Goal: Task Accomplishment & Management: Contribute content

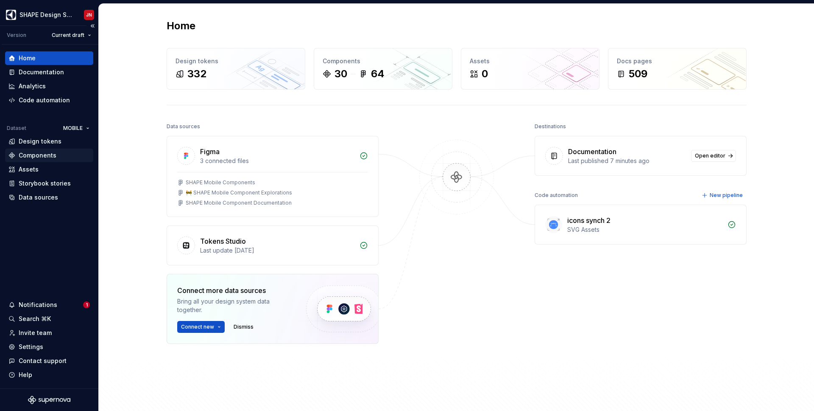
click at [36, 157] on div "Components" at bounding box center [38, 155] width 38 height 8
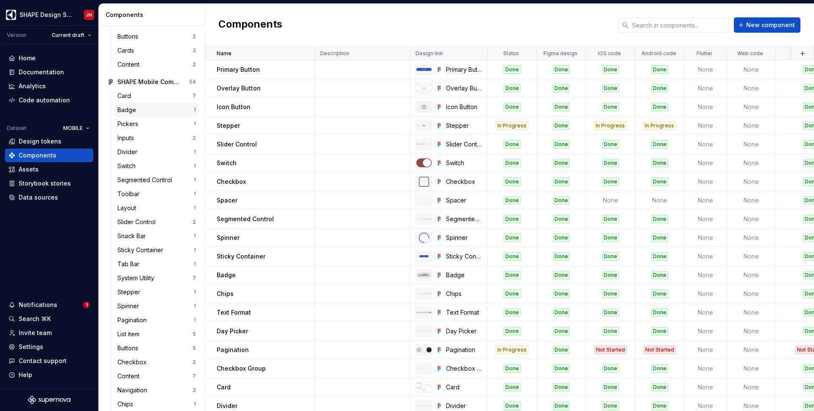
scroll to position [99, 0]
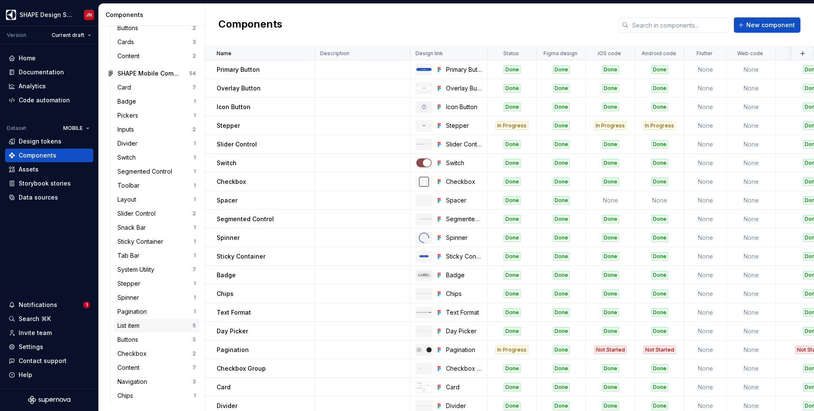
click at [153, 327] on div "List item" at bounding box center [154, 325] width 75 height 8
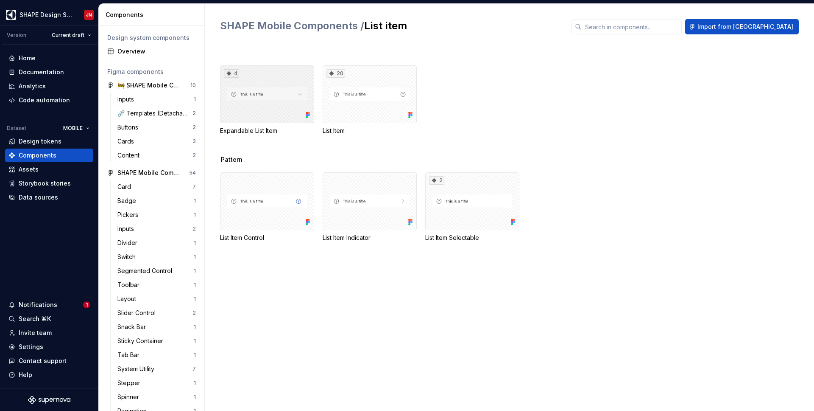
click at [266, 110] on div "4" at bounding box center [267, 94] width 94 height 58
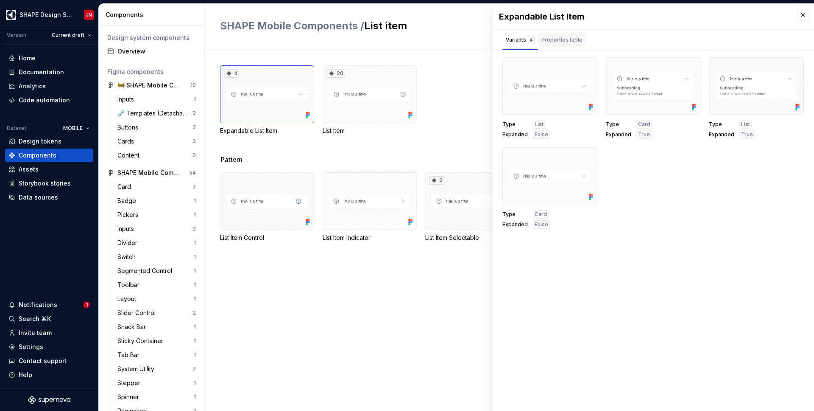
click at [567, 39] on div "Properties table" at bounding box center [562, 40] width 41 height 8
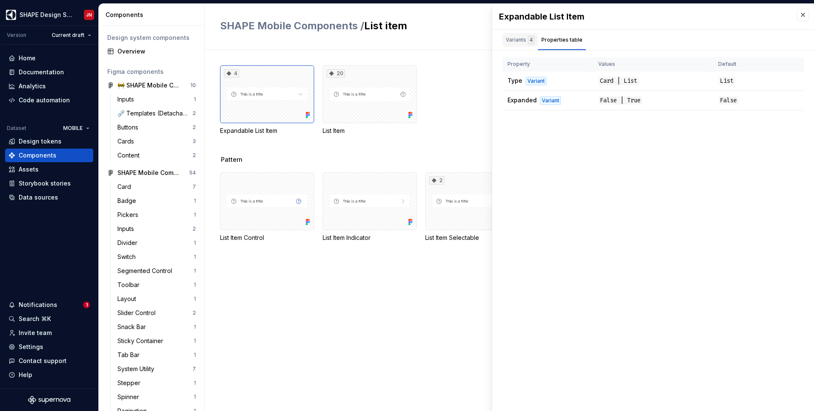
click at [521, 39] on div "Variants 4" at bounding box center [520, 40] width 29 height 8
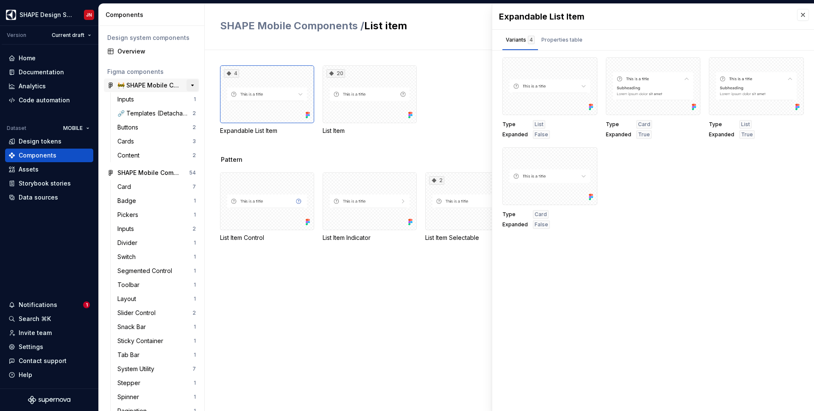
click at [195, 84] on button "button" at bounding box center [193, 85] width 12 height 12
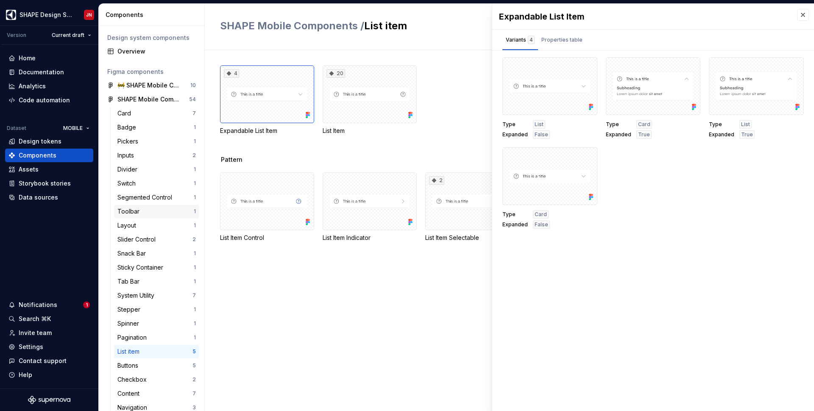
scroll to position [26, 0]
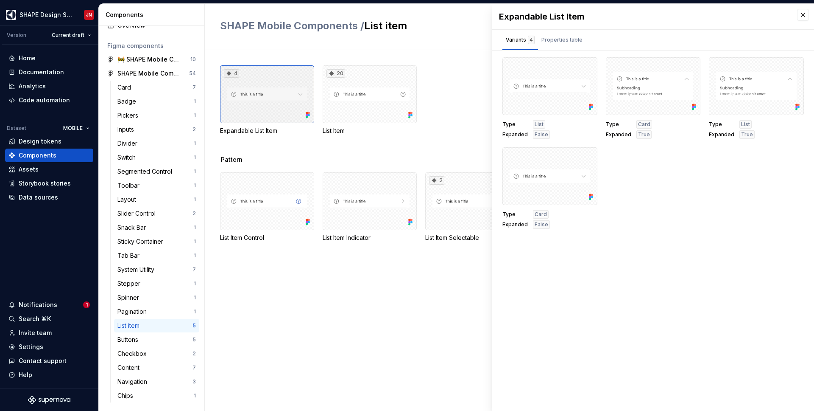
click at [252, 93] on div "4" at bounding box center [267, 94] width 94 height 58
click at [151, 87] on div "Card" at bounding box center [154, 87] width 75 height 8
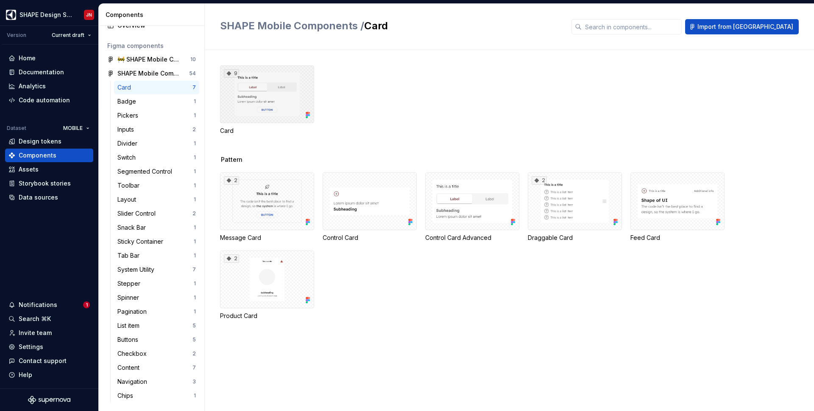
click at [282, 98] on div "9" at bounding box center [267, 94] width 94 height 58
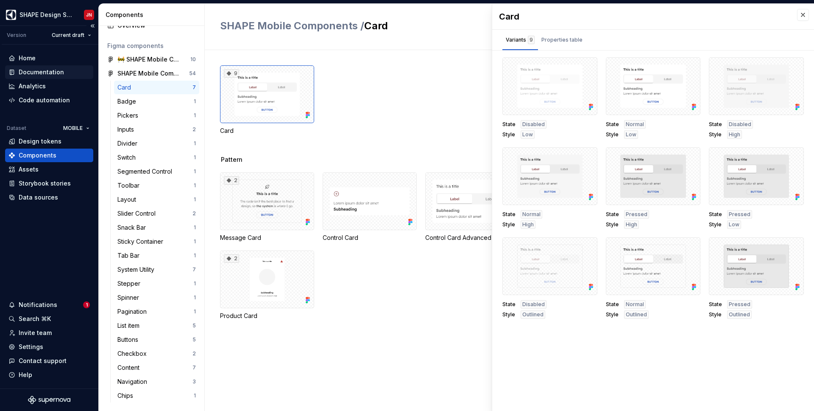
click at [34, 73] on div "Documentation" at bounding box center [41, 72] width 45 height 8
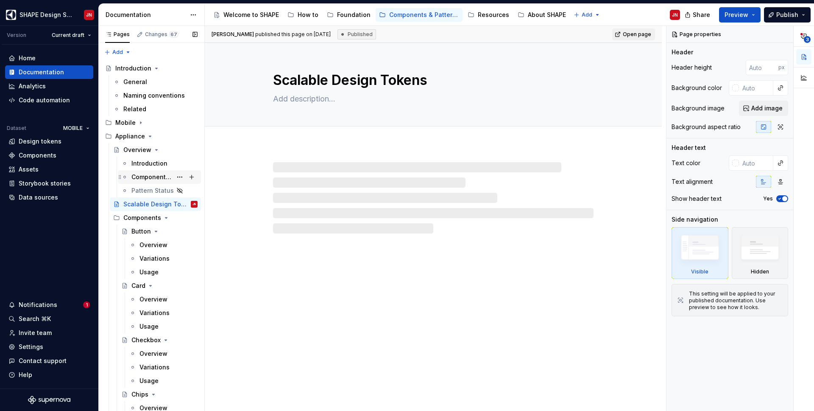
click at [157, 174] on div "Component Status" at bounding box center [151, 177] width 41 height 8
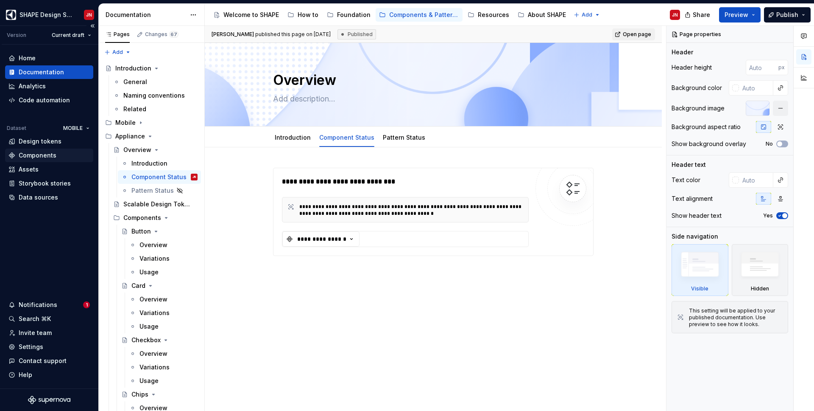
click at [50, 152] on div "Components" at bounding box center [38, 155] width 38 height 8
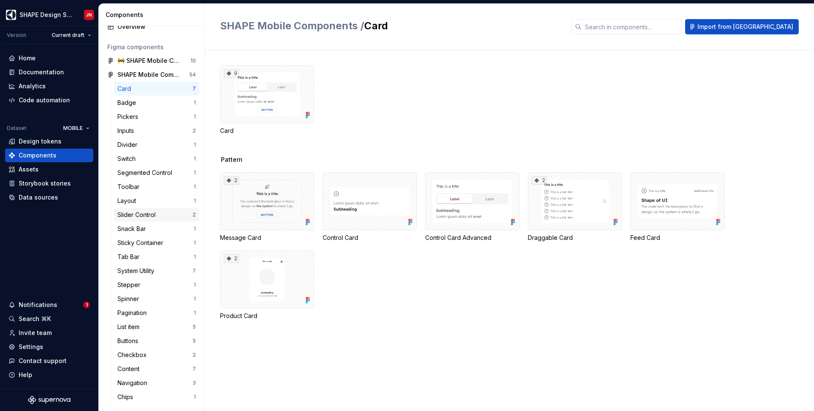
scroll to position [26, 0]
click at [146, 321] on div "List item" at bounding box center [154, 325] width 75 height 8
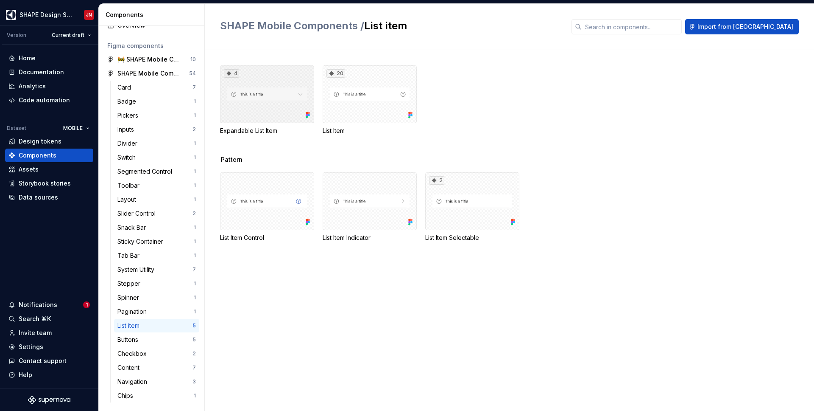
click at [259, 100] on div "4" at bounding box center [267, 94] width 94 height 58
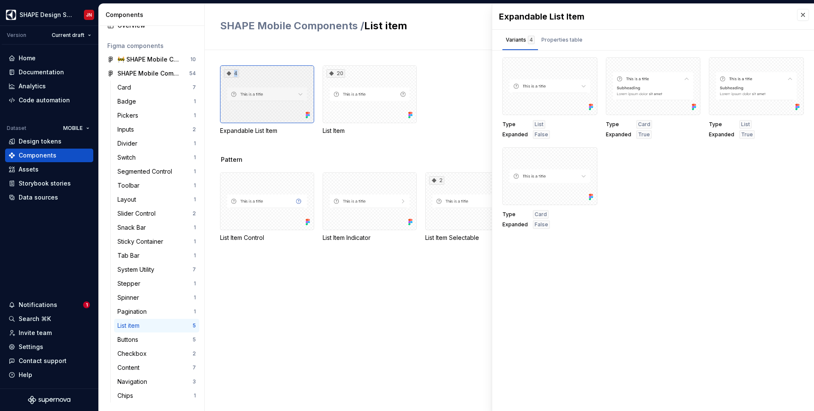
click at [231, 112] on div "4" at bounding box center [267, 94] width 94 height 58
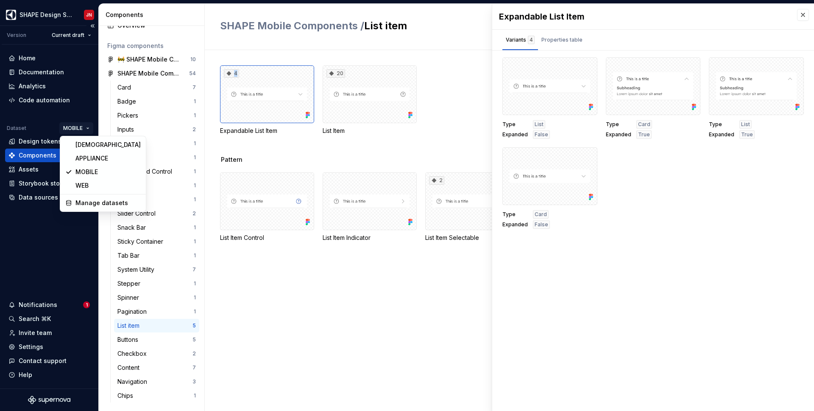
click at [77, 128] on html "SHAPE Design System JN Version Current draft Home Documentation Analytics Code …" at bounding box center [407, 205] width 814 height 411
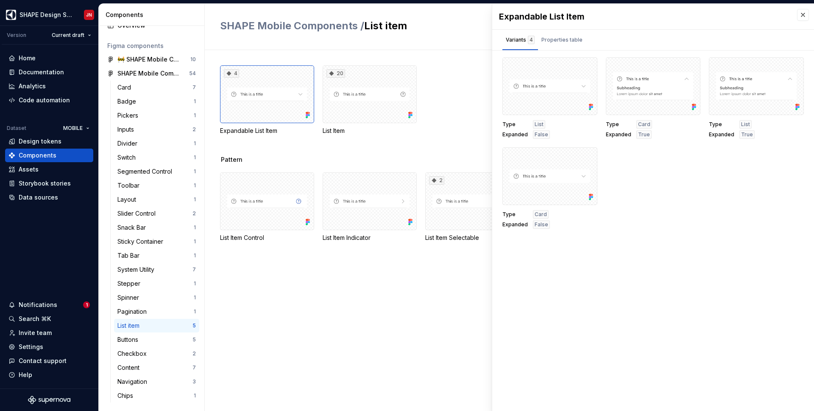
click at [77, 127] on html "SHAPE Design System JN Version Current draft Home Documentation Analytics Code …" at bounding box center [407, 205] width 814 height 411
click at [45, 169] on div "Assets" at bounding box center [48, 169] width 81 height 8
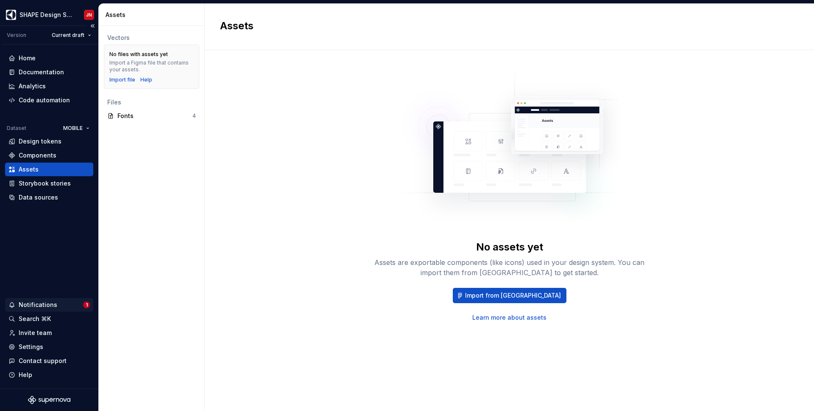
click at [45, 307] on div "Notifications" at bounding box center [38, 304] width 39 height 8
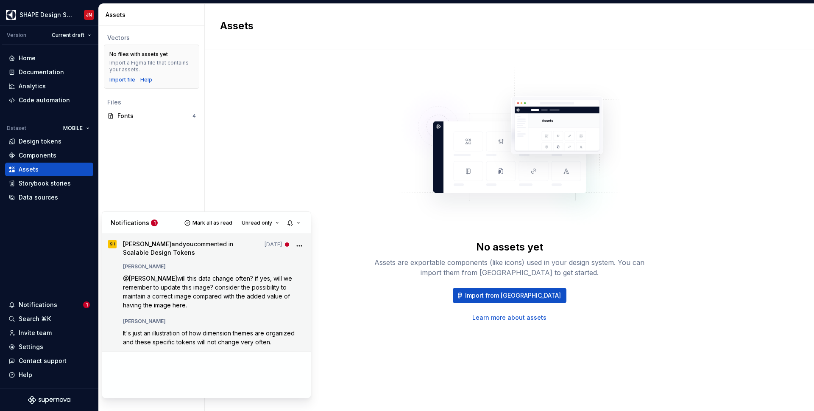
click at [180, 284] on span "will this data change often? if yes, will we remember to update this image? con…" at bounding box center [208, 291] width 171 height 34
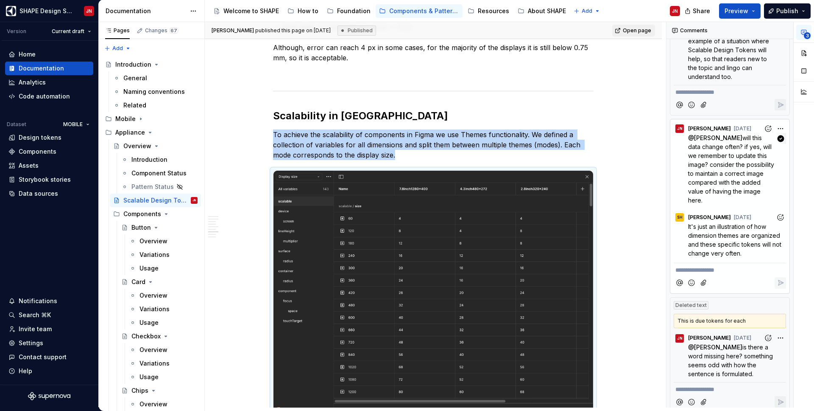
scroll to position [211, 0]
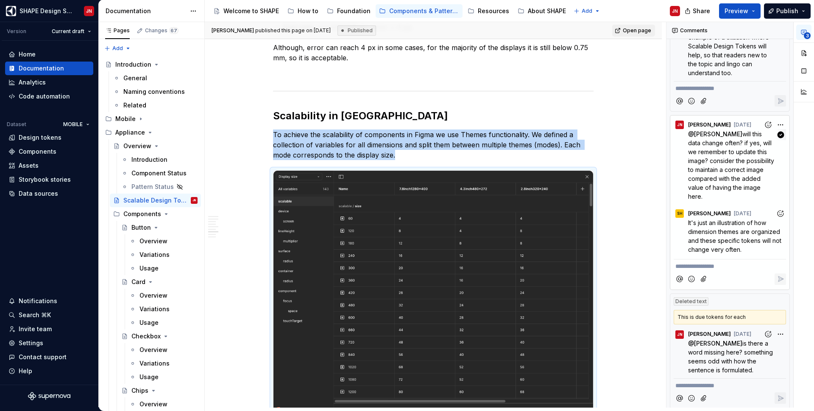
click at [780, 122] on div "**********" at bounding box center [741, 214] width 148 height 385
click at [725, 184] on div "**********" at bounding box center [741, 214] width 148 height 385
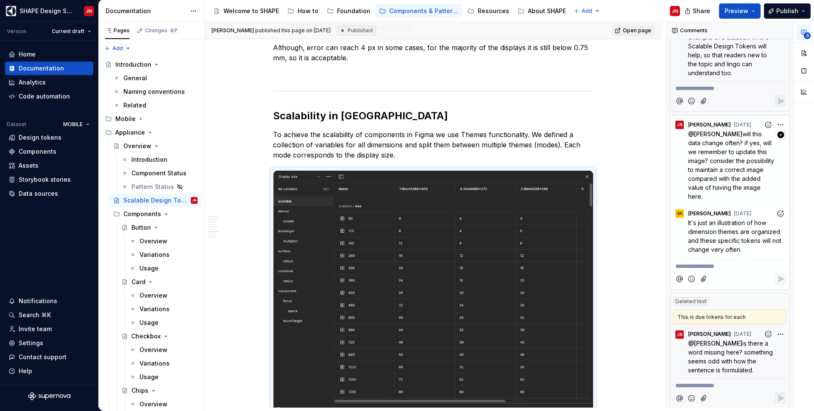
click at [727, 164] on span "will this data change often? if yes, will we remember to update this image? con…" at bounding box center [732, 165] width 88 height 70
click at [47, 151] on div "Components" at bounding box center [38, 151] width 38 height 8
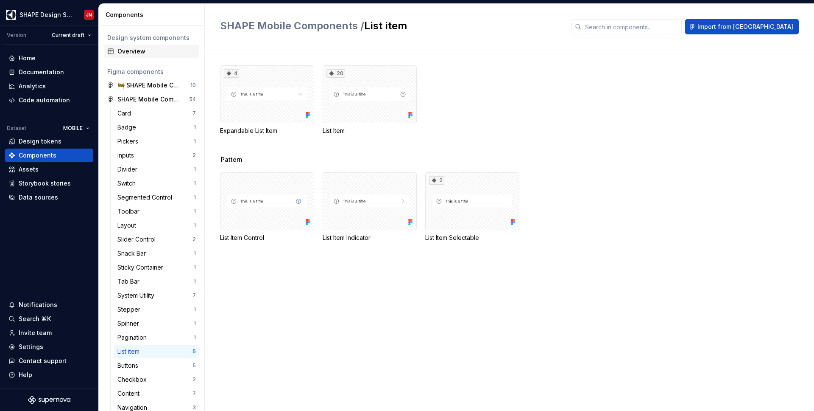
click at [149, 53] on div "Overview" at bounding box center [156, 51] width 78 height 8
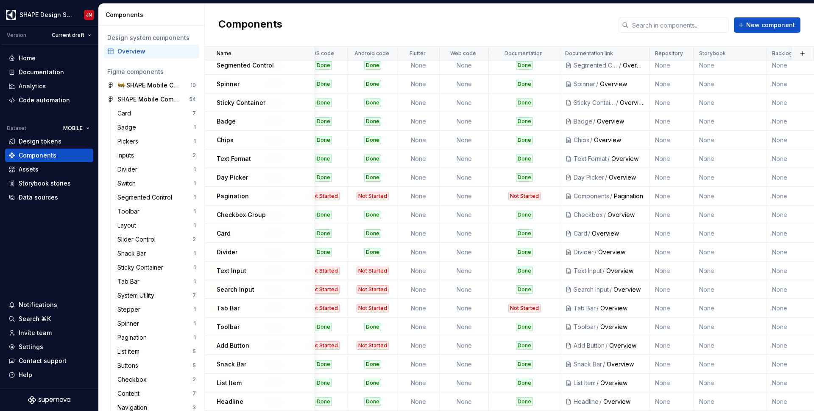
scroll to position [210, 287]
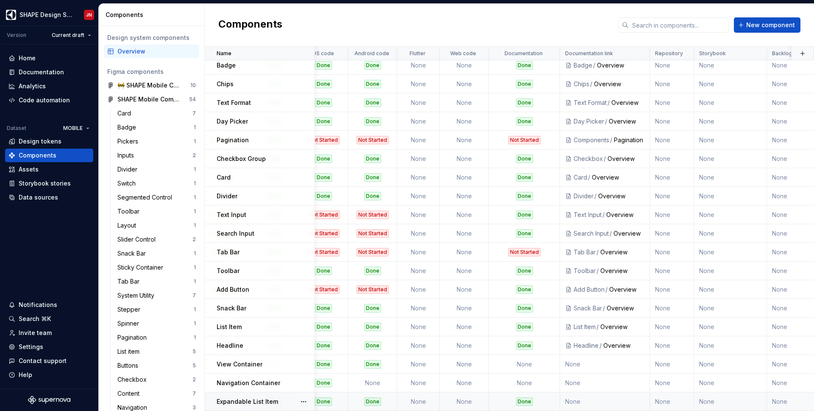
click at [596, 400] on td "None" at bounding box center [605, 401] width 90 height 19
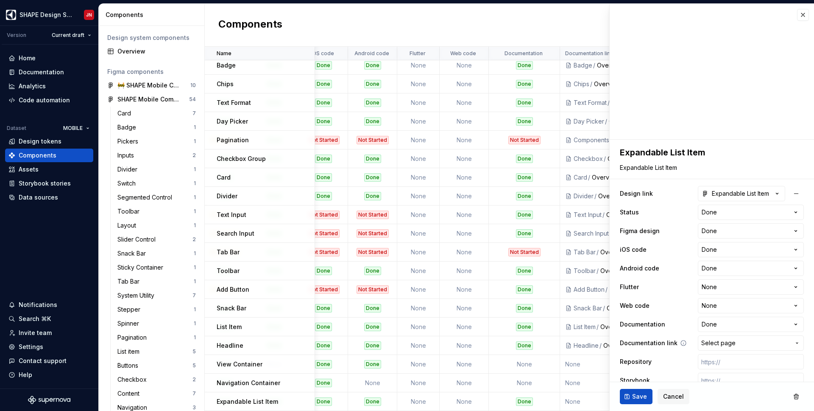
click at [732, 344] on span "Select page" at bounding box center [719, 342] width 34 height 8
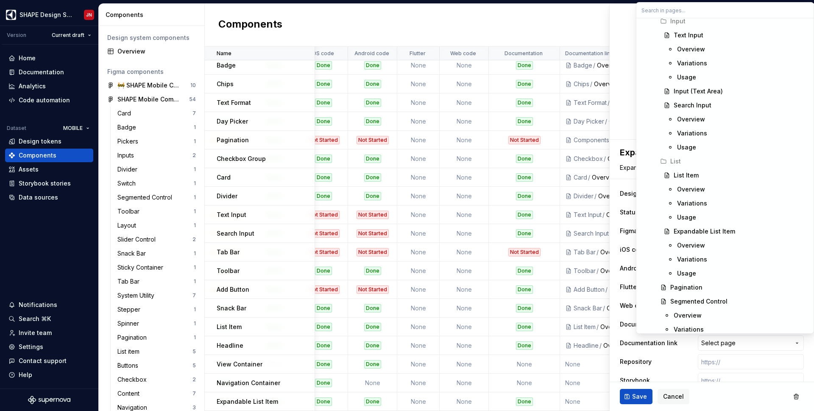
scroll to position [4437, 0]
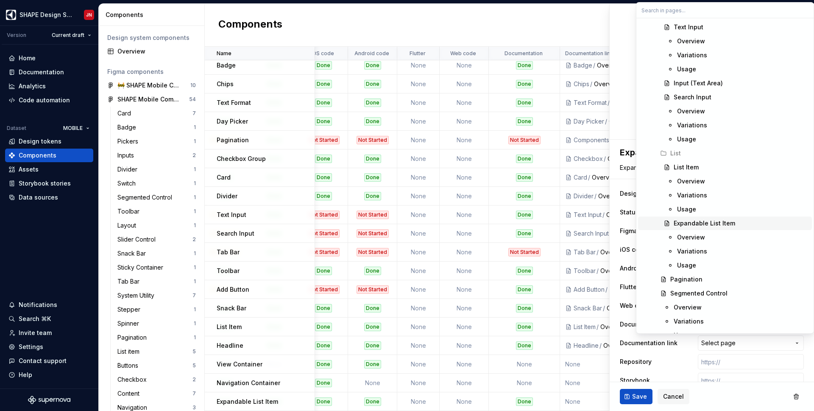
click at [706, 221] on div "Expandable List Item" at bounding box center [705, 223] width 62 height 8
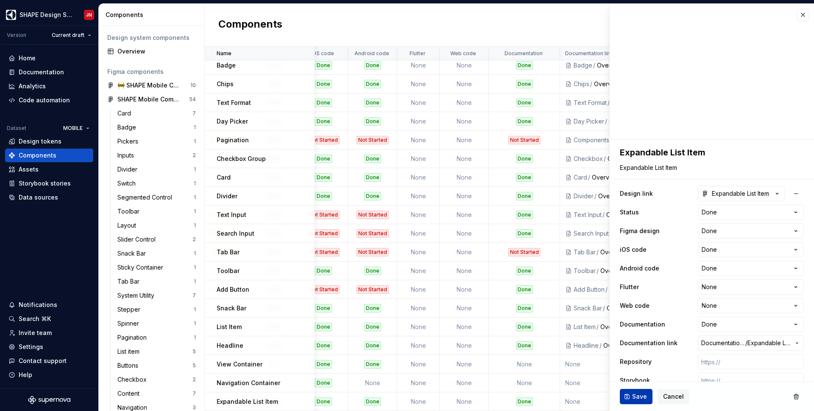
click at [634, 393] on span "Save" at bounding box center [639, 396] width 15 height 8
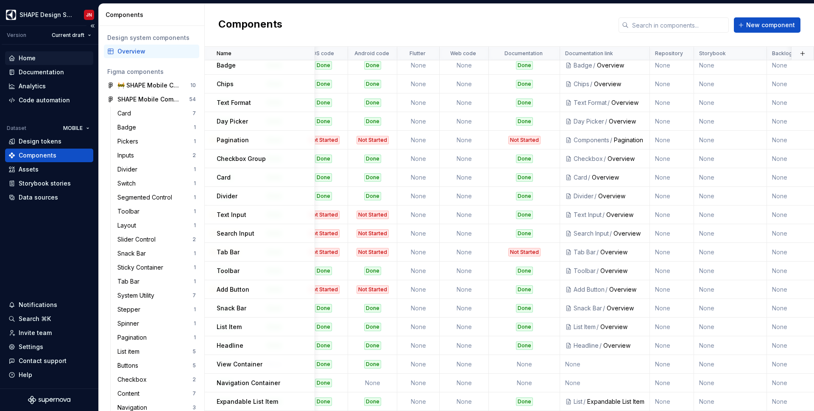
click at [31, 56] on div "Home" at bounding box center [27, 58] width 17 height 8
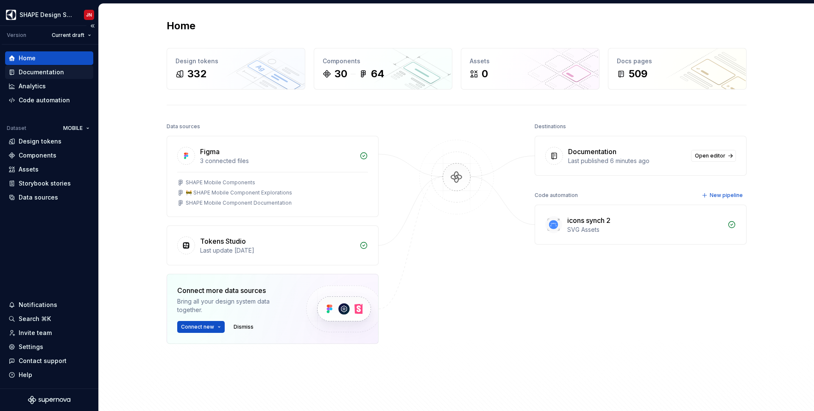
click at [39, 73] on div "Documentation" at bounding box center [41, 72] width 45 height 8
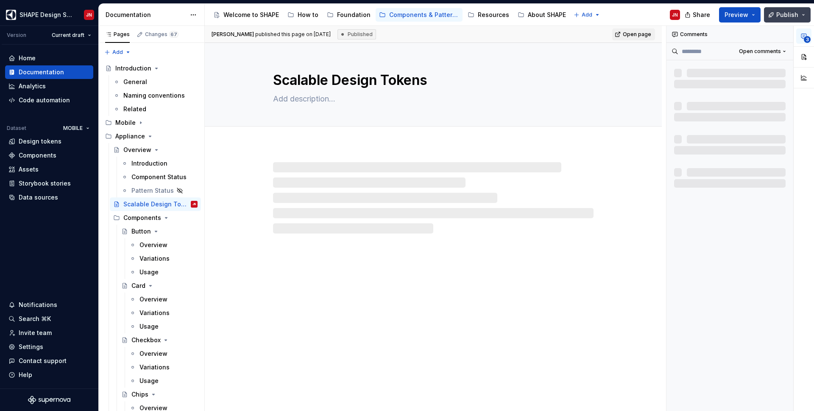
click at [785, 13] on span "Publish" at bounding box center [788, 15] width 22 height 8
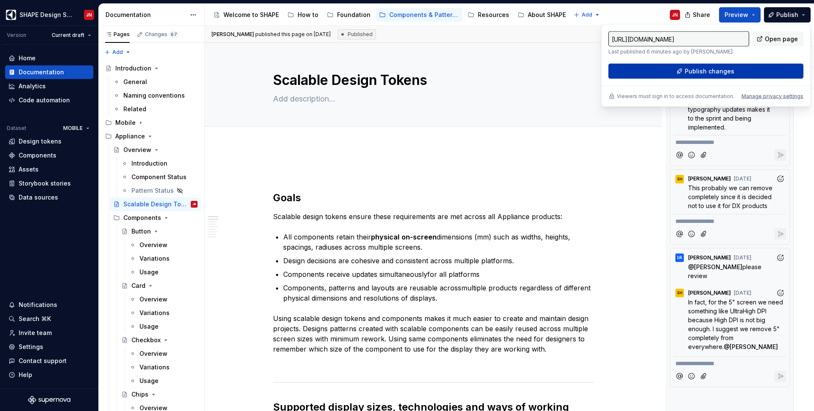
click at [703, 73] on span "Publish changes" at bounding box center [710, 71] width 50 height 8
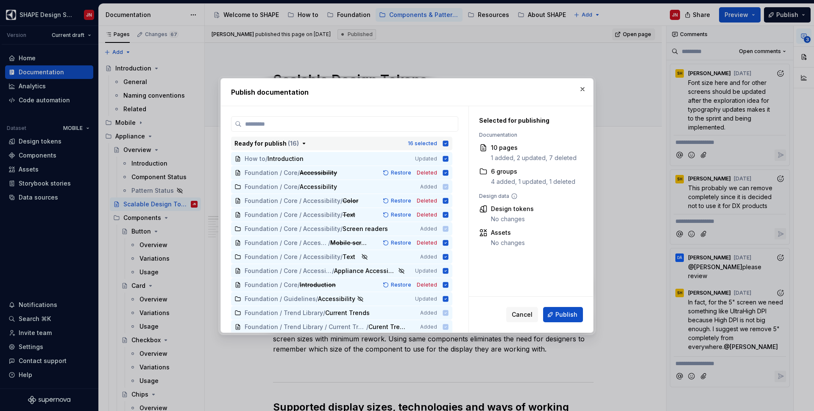
click at [448, 141] on icon "button" at bounding box center [446, 143] width 6 height 6
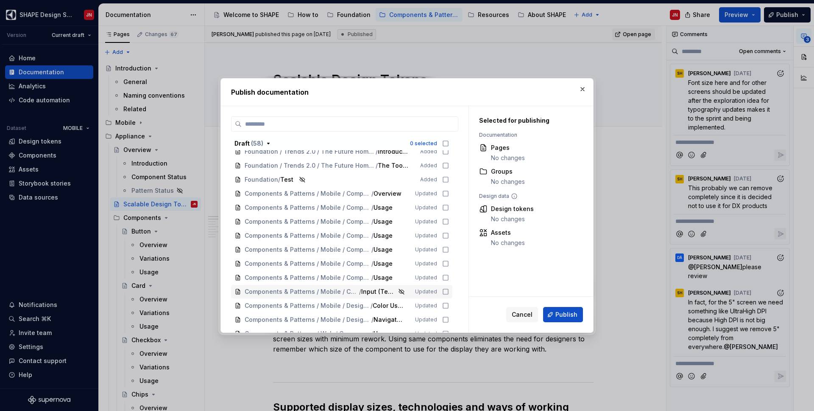
scroll to position [932, 0]
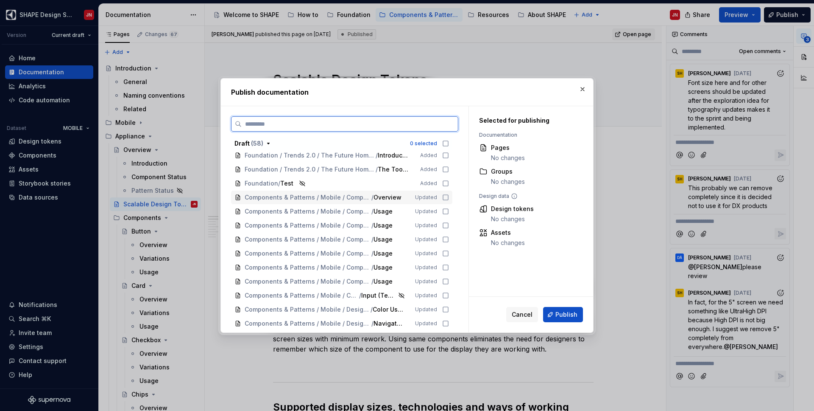
click at [449, 198] on icon at bounding box center [445, 197] width 7 height 7
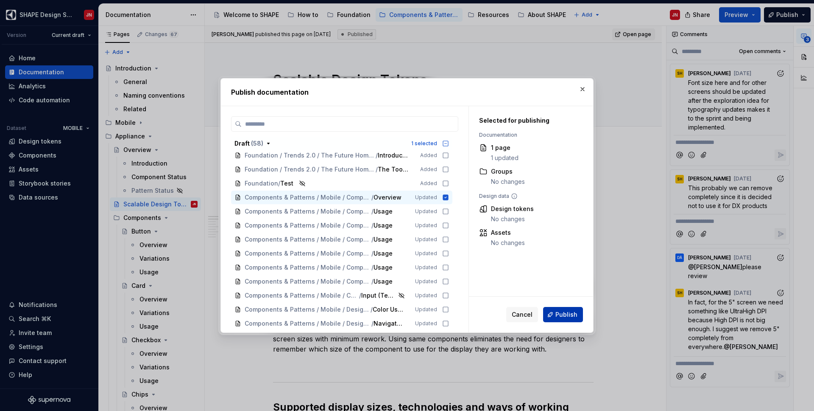
click at [572, 313] on span "Publish" at bounding box center [567, 314] width 22 height 8
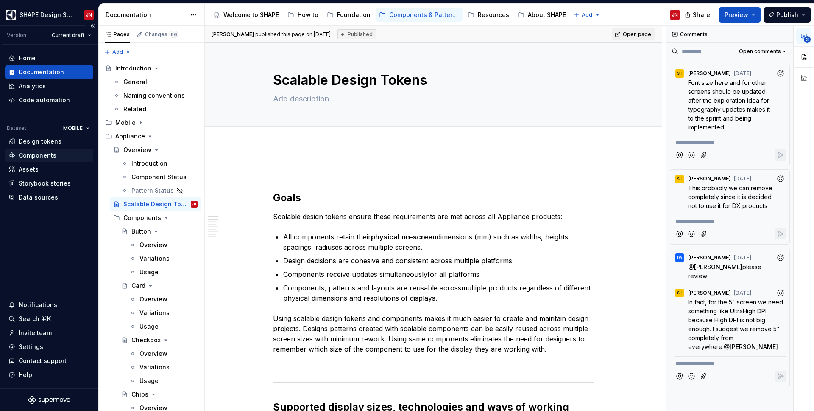
click at [44, 156] on div "Components" at bounding box center [38, 155] width 38 height 8
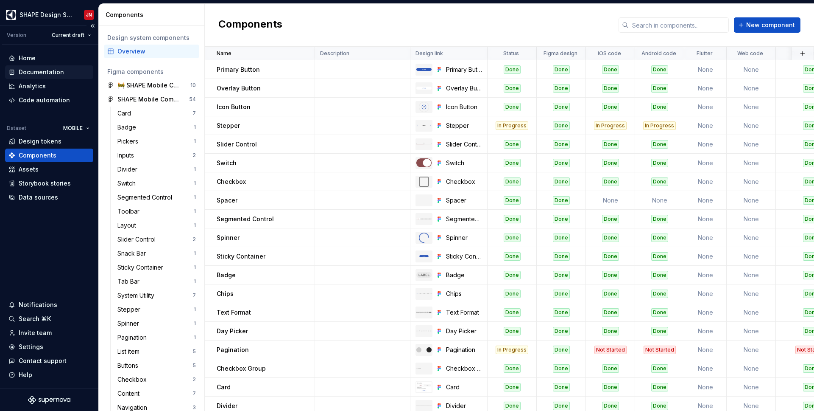
click at [27, 74] on div "Documentation" at bounding box center [41, 72] width 45 height 8
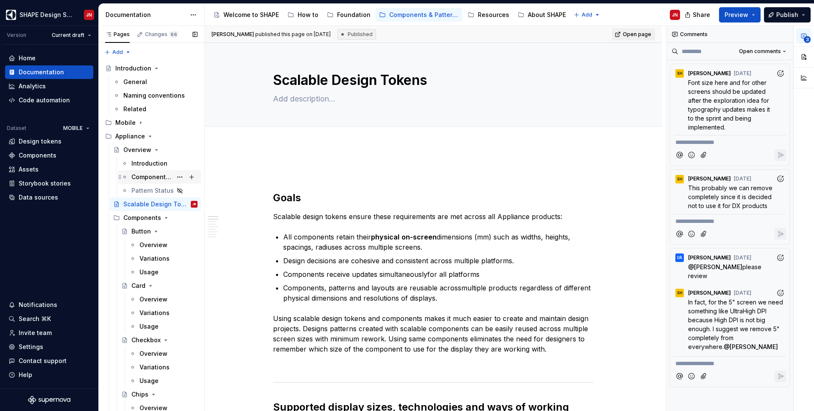
click at [151, 179] on div "Component Status" at bounding box center [151, 177] width 41 height 8
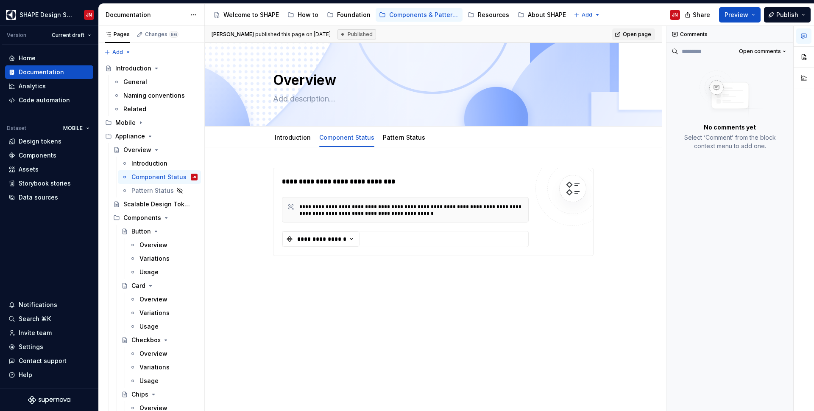
click at [376, 33] on div "Published" at bounding box center [357, 34] width 39 height 10
click at [794, 14] on span "Publish" at bounding box center [788, 15] width 22 height 8
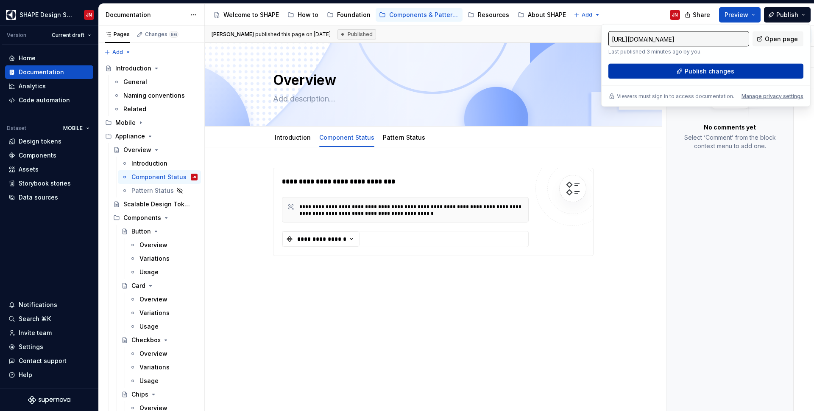
click at [711, 69] on span "Publish changes" at bounding box center [710, 71] width 50 height 8
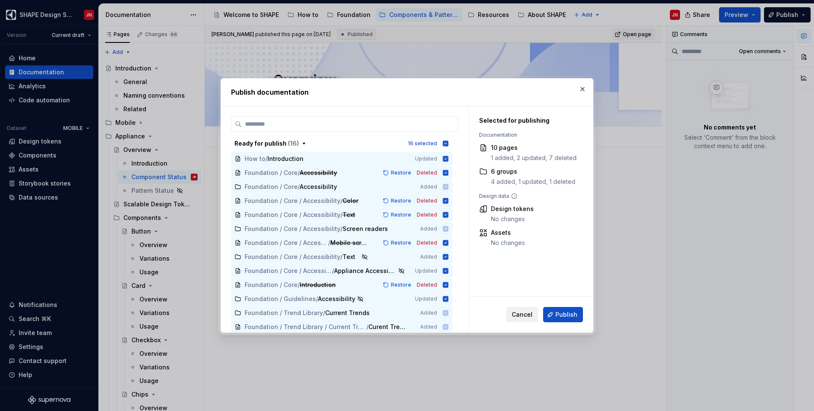
click at [529, 316] on span "Cancel" at bounding box center [522, 314] width 21 height 8
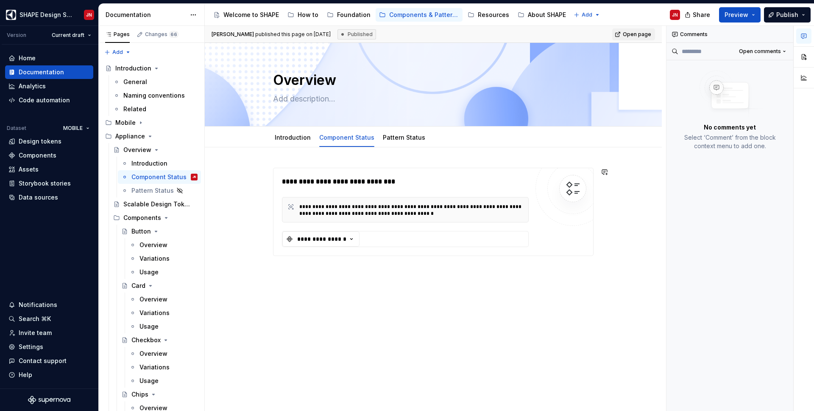
click at [380, 157] on div "**********" at bounding box center [433, 278] width 457 height 262
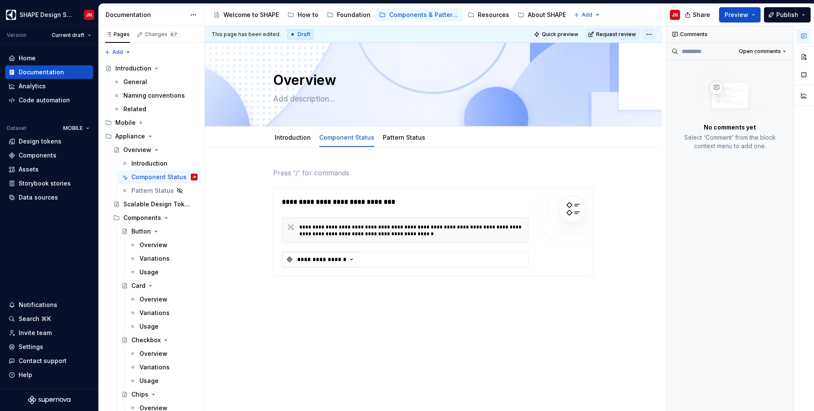
click at [657, 34] on html "SHAPE Design System JN Version Current draft Home Documentation Analytics Code …" at bounding box center [407, 205] width 814 height 411
click at [303, 162] on html "SHAPE Design System JN Version Current draft Home Documentation Analytics Code …" at bounding box center [407, 205] width 814 height 411
click at [304, 165] on div "**********" at bounding box center [433, 288] width 457 height 283
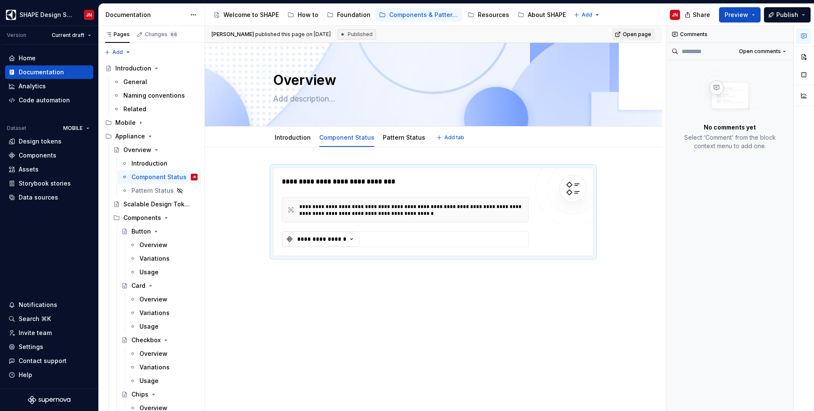
type textarea "*"
click at [618, 245] on div "**********" at bounding box center [433, 278] width 457 height 262
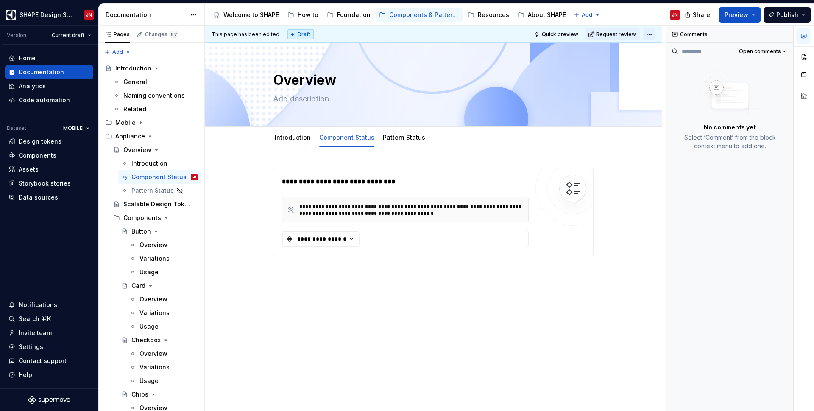
click at [653, 31] on html "SHAPE Design System JN Version Current draft Home Documentation Analytics Code …" at bounding box center [407, 205] width 814 height 411
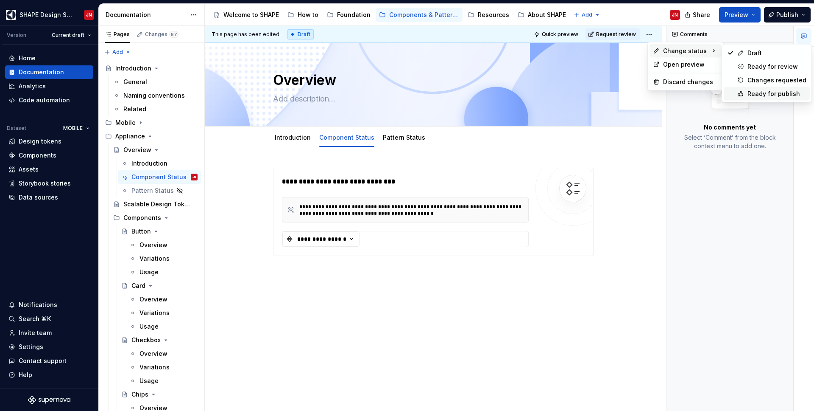
click at [760, 95] on div "Ready for publish" at bounding box center [777, 94] width 59 height 8
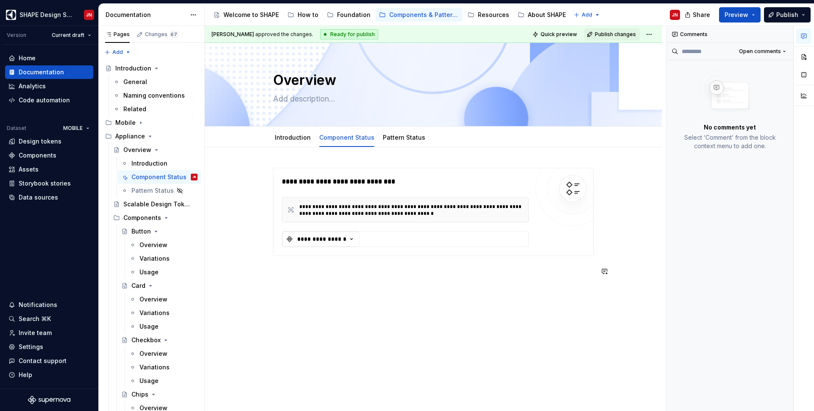
click at [374, 290] on div "**********" at bounding box center [433, 278] width 457 height 262
click at [632, 34] on span "Publish changes" at bounding box center [615, 34] width 41 height 7
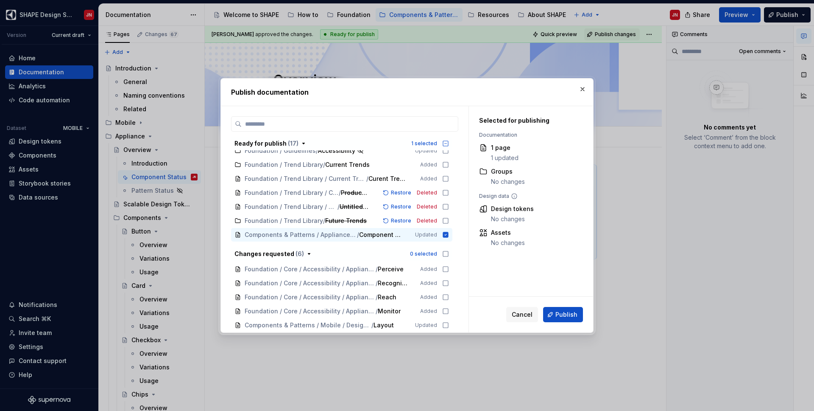
scroll to position [159, 0]
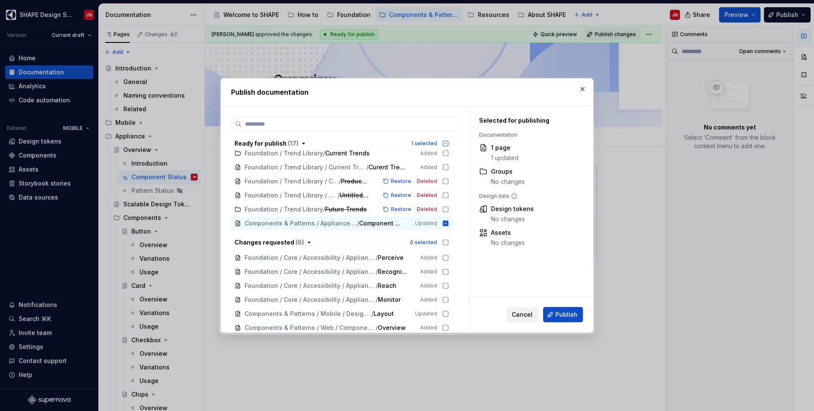
click at [526, 317] on span "Cancel" at bounding box center [522, 314] width 21 height 8
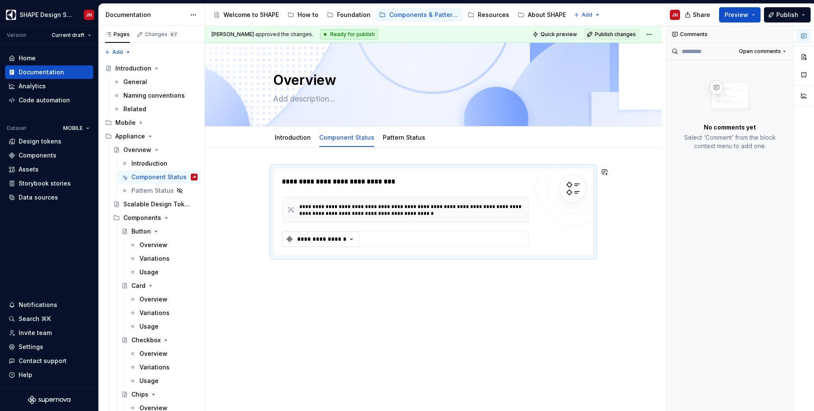
click at [477, 290] on div "**********" at bounding box center [433, 268] width 457 height 242
click at [654, 34] on html "SHAPE Design System JN Version Current draft Home Documentation Analytics Code …" at bounding box center [407, 205] width 814 height 411
type textarea "*"
click at [688, 81] on div "Discard changes" at bounding box center [690, 82] width 55 height 8
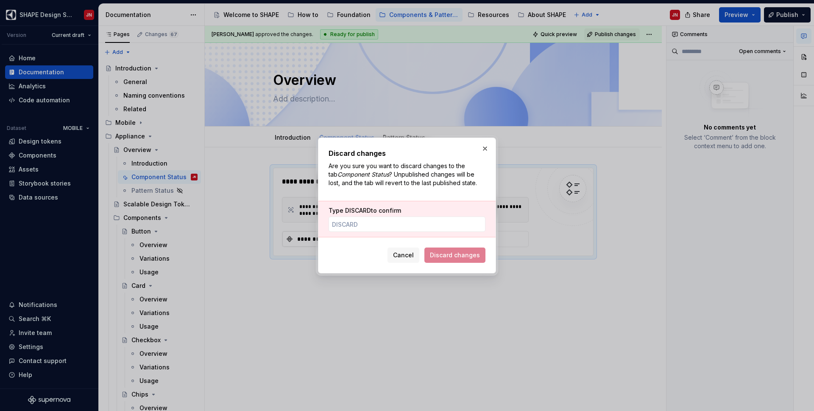
click at [361, 210] on span "DISCARD" at bounding box center [358, 210] width 26 height 7
click at [361, 216] on input "Type DISCARD to confirm" at bounding box center [407, 223] width 157 height 15
paste input "Please send me your nominees before the end of this week. Best regards [PERSON_…"
click at [369, 227] on input "Please send me your nominees before the end of this week. Best regards [PERSON_…" at bounding box center [407, 223] width 157 height 15
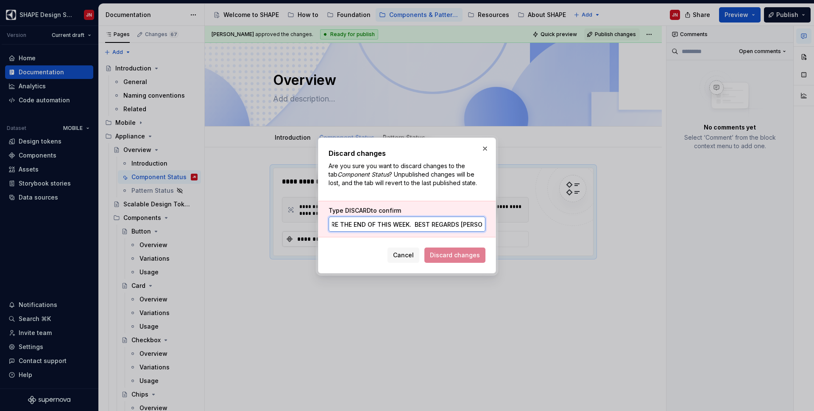
click at [369, 227] on input "Please send me your nominees before the end of this week. Best regards [PERSON_…" at bounding box center [407, 223] width 157 height 15
type input "DISCARD"
click at [460, 256] on span "Discard changes" at bounding box center [455, 255] width 50 height 8
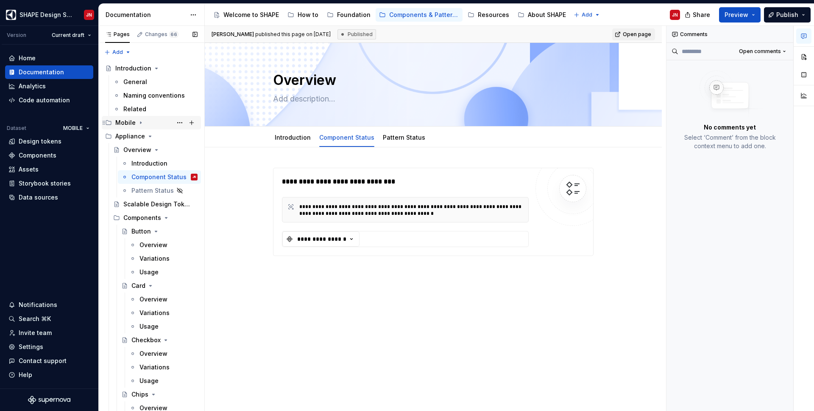
click at [140, 122] on icon "Page tree" at bounding box center [140, 123] width 1 height 2
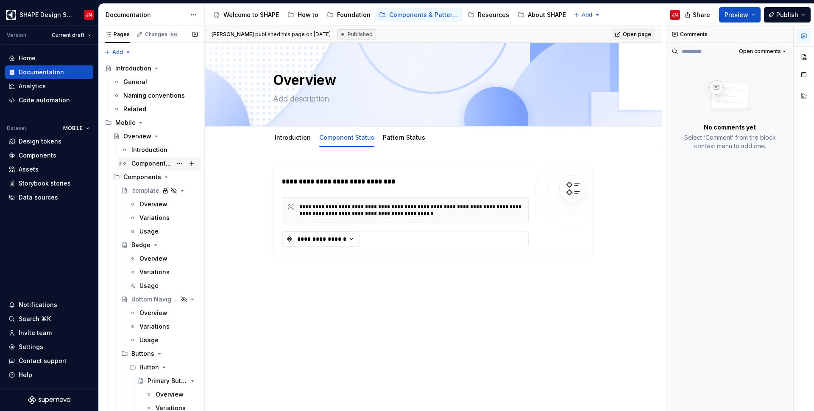
click at [155, 164] on div "Component Status" at bounding box center [151, 163] width 41 height 8
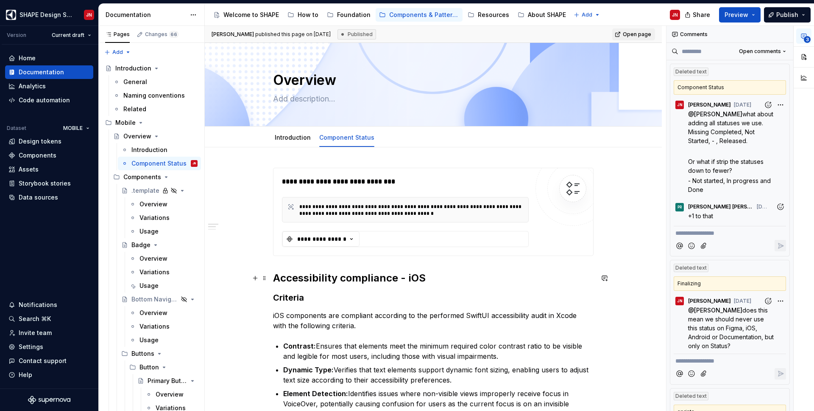
click at [406, 278] on h2 "Accessibility compliance - iOS" at bounding box center [433, 278] width 321 height 14
type textarea "*"
click at [438, 280] on h2 "Accessibility compliance - iOS" at bounding box center [433, 278] width 321 height 14
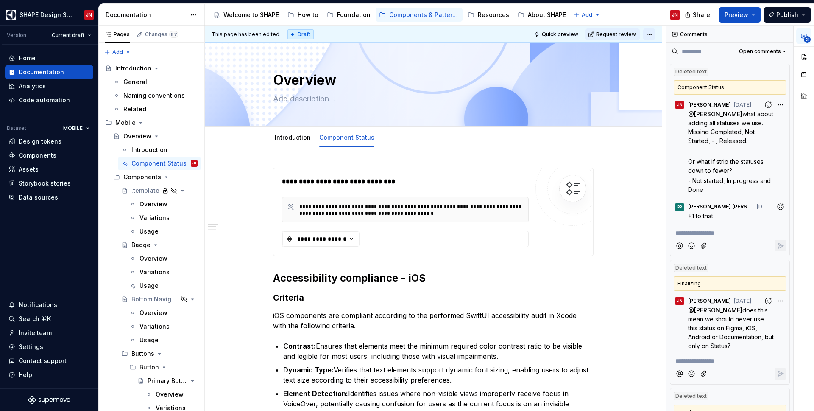
click at [651, 35] on html "SHAPE Design System JN Version Current draft Home Documentation Analytics Code …" at bounding box center [407, 205] width 814 height 411
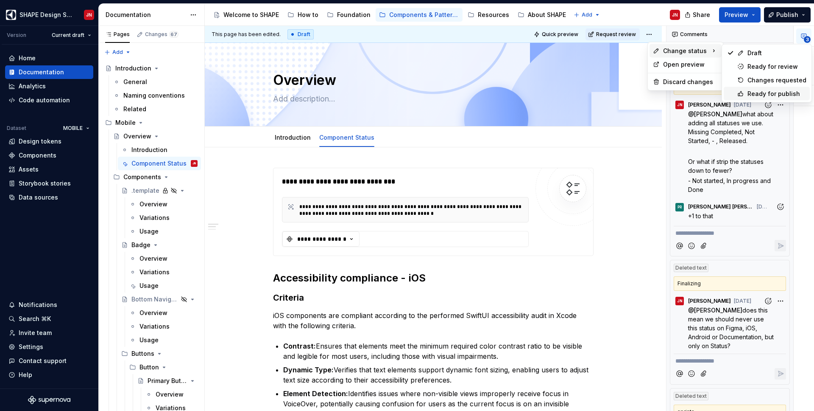
click at [752, 90] on div "Ready for publish" at bounding box center [777, 94] width 59 height 8
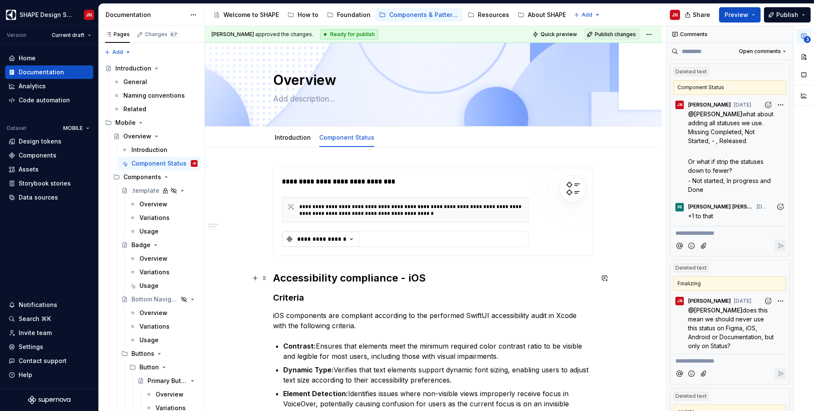
click at [459, 277] on h2 "Accessibility compliance - iOS" at bounding box center [433, 278] width 321 height 14
click at [627, 34] on span "Publish changes" at bounding box center [615, 34] width 41 height 7
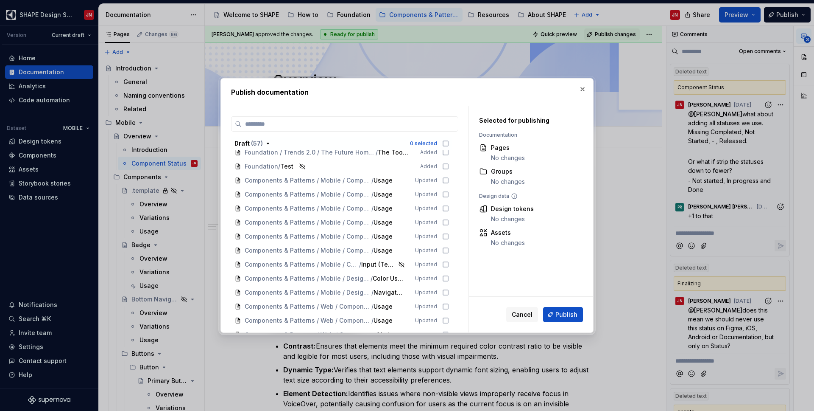
scroll to position [1015, 0]
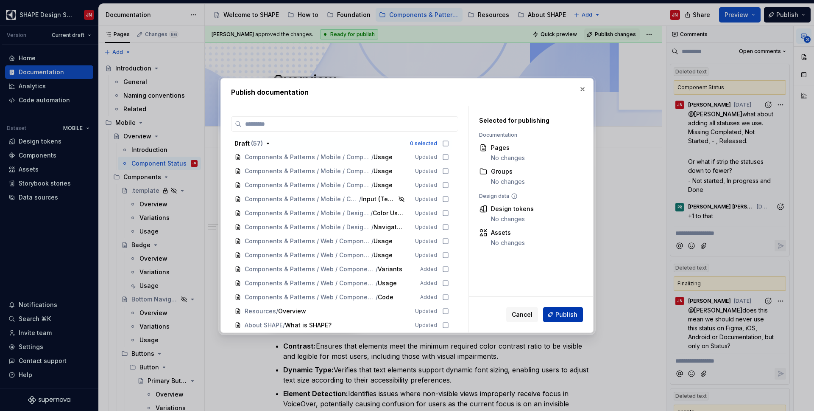
click at [569, 316] on span "Publish" at bounding box center [567, 314] width 22 height 8
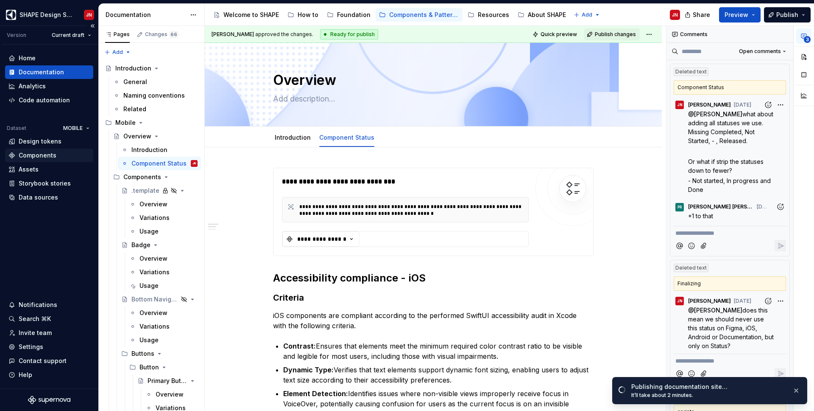
click at [44, 153] on div "Components" at bounding box center [38, 155] width 38 height 8
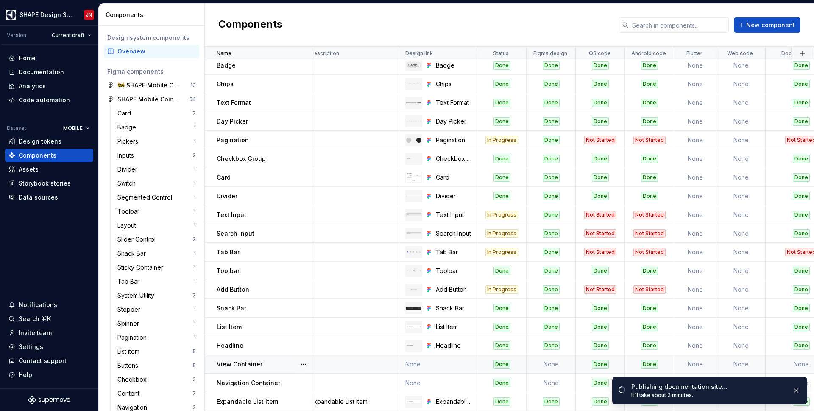
scroll to position [210, 0]
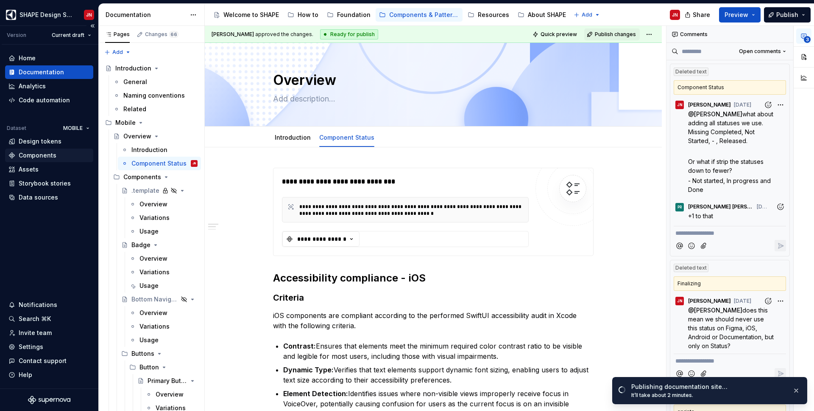
click at [54, 154] on div "Components" at bounding box center [38, 155] width 38 height 8
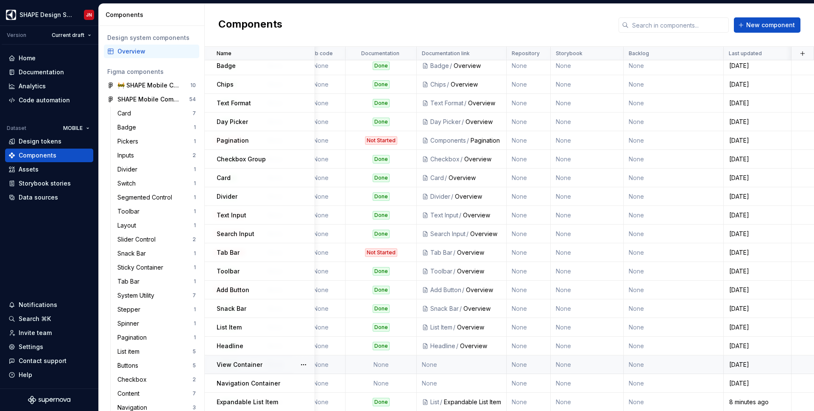
scroll to position [210, 431]
click at [224, 400] on p "Expandable List Item" at bounding box center [248, 401] width 62 height 8
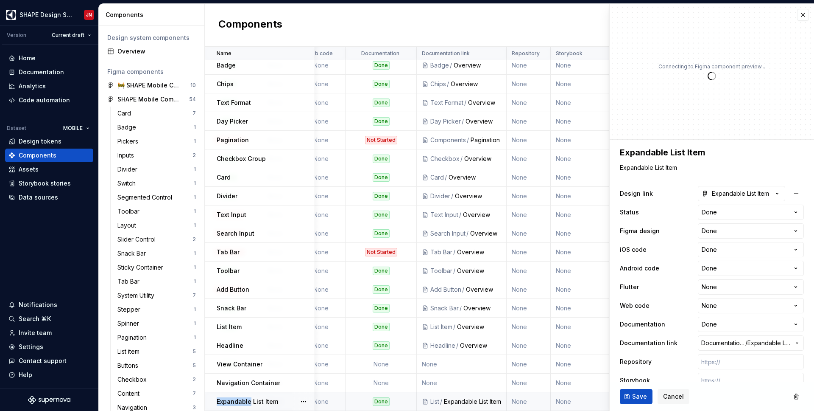
drag, startPoint x: 224, startPoint y: 400, endPoint x: 248, endPoint y: 396, distance: 24.9
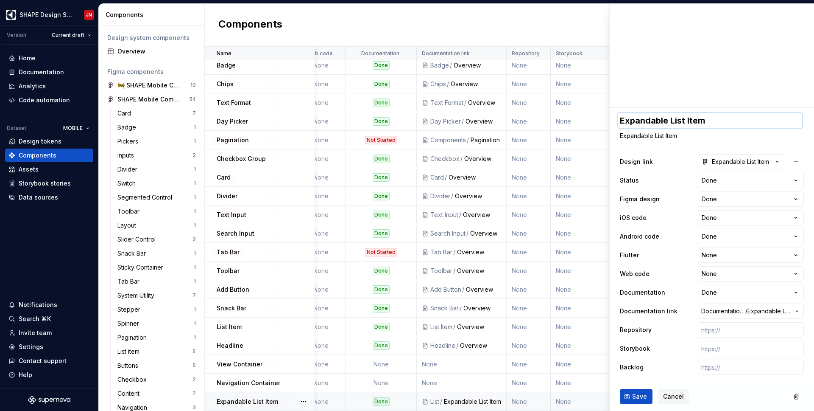
click at [632, 119] on textarea "Expandable List Item" at bounding box center [710, 120] width 184 height 15
drag, startPoint x: 632, startPoint y: 119, endPoint x: 704, endPoint y: 119, distance: 71.3
click at [704, 119] on textarea "Expandable List Item" at bounding box center [710, 120] width 184 height 15
type textarea "*"
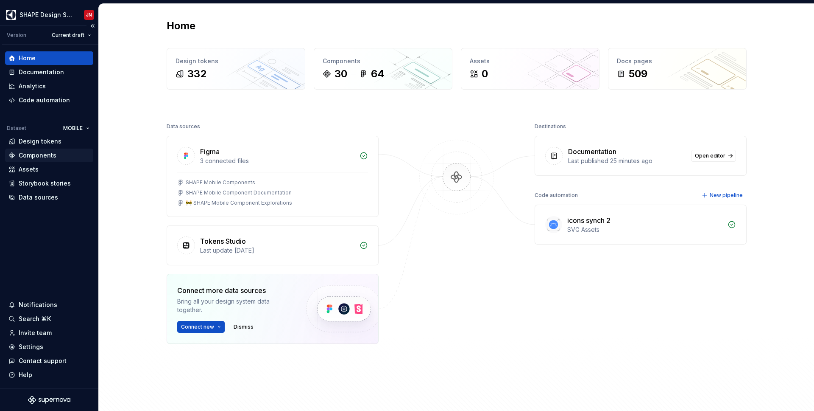
click at [48, 153] on div "Components" at bounding box center [38, 155] width 38 height 8
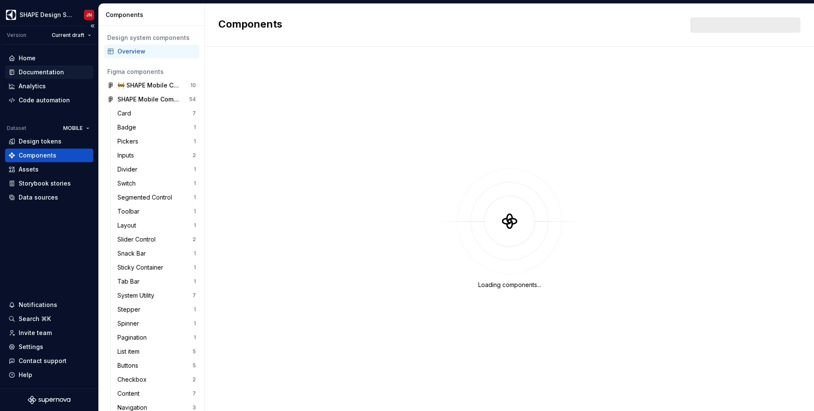
click at [39, 72] on div "Documentation" at bounding box center [41, 72] width 45 height 8
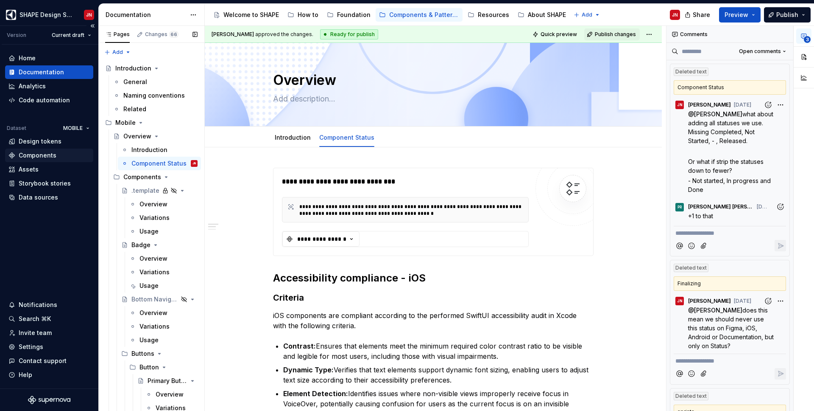
click at [31, 160] on div "Components" at bounding box center [49, 155] width 88 height 14
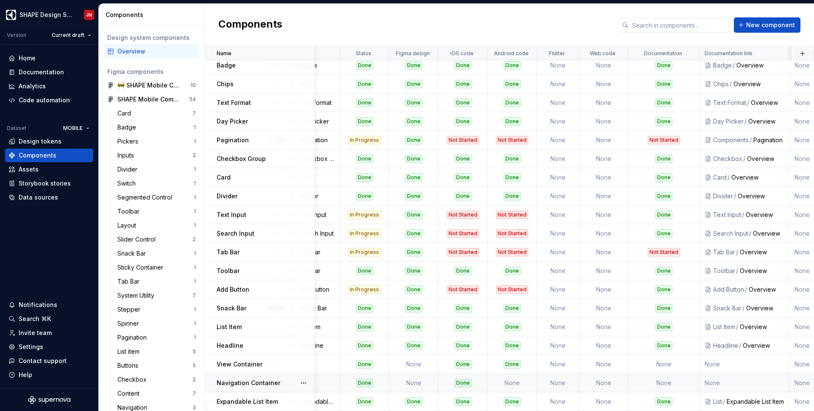
scroll to position [210, 166]
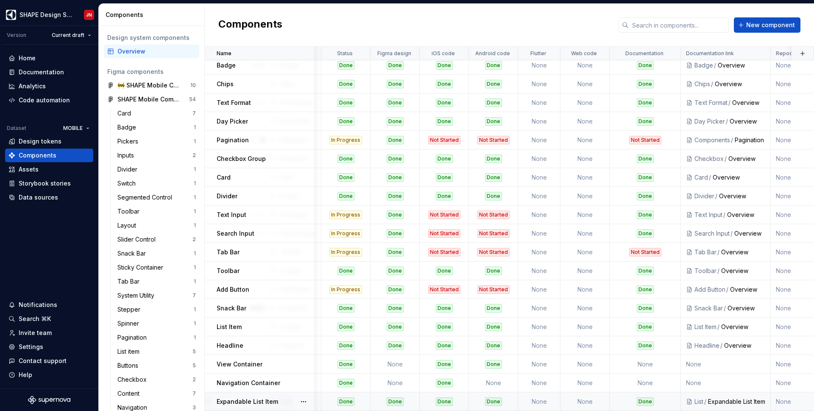
click at [716, 400] on div "Expandable List Item" at bounding box center [736, 401] width 57 height 8
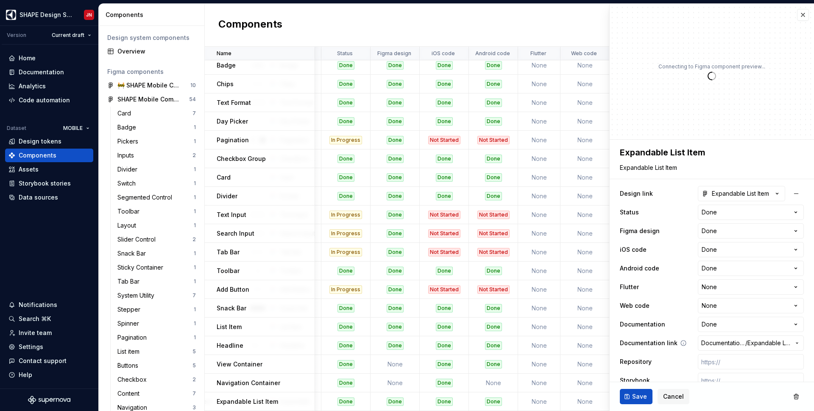
click at [727, 341] on span "Documentation Root /" at bounding box center [724, 342] width 44 height 8
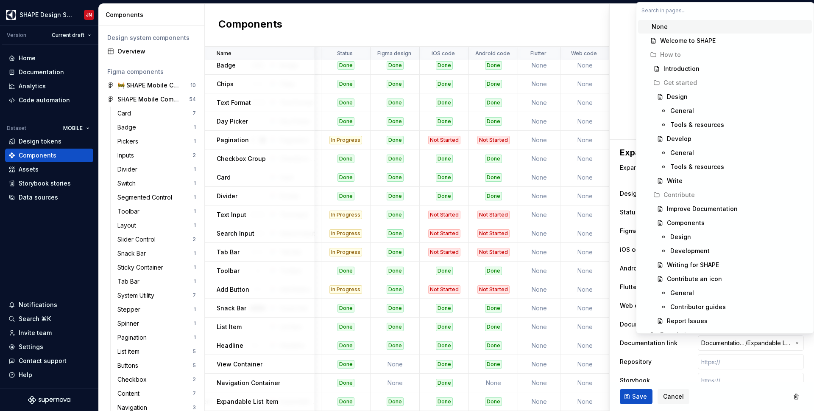
click at [666, 25] on div "None" at bounding box center [660, 26] width 16 height 8
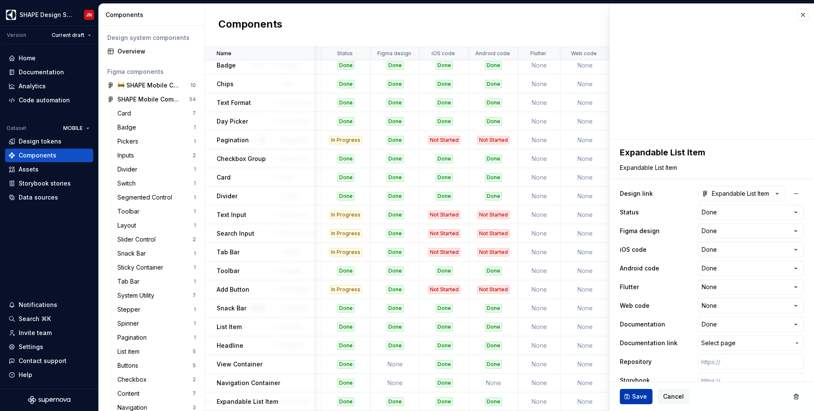
click at [635, 397] on span "Save" at bounding box center [639, 396] width 15 height 8
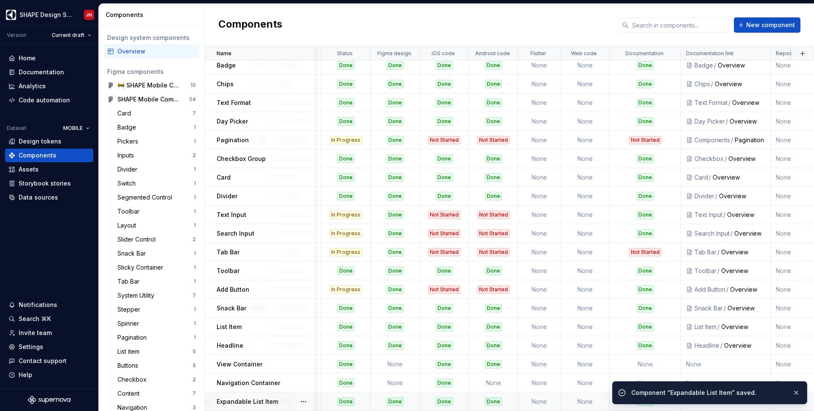
click at [259, 400] on p "Expandable List Item" at bounding box center [248, 401] width 62 height 8
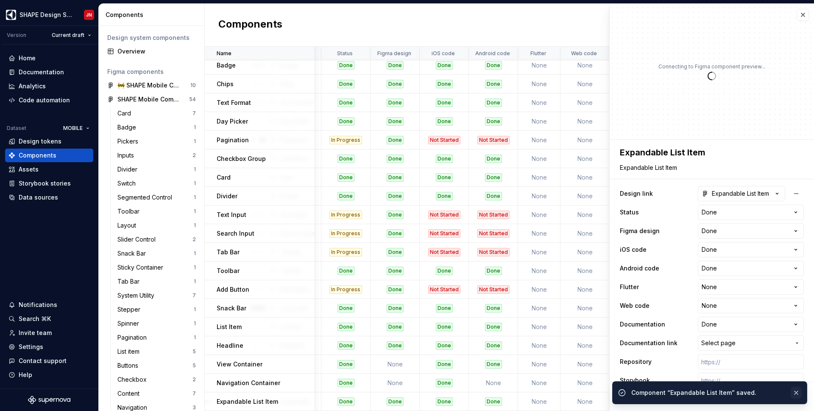
click at [797, 389] on button "button" at bounding box center [796, 392] width 11 height 12
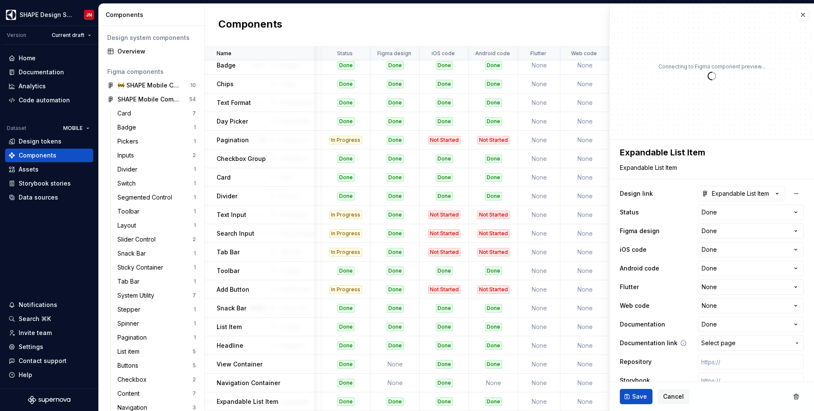
type textarea "*"
click at [731, 340] on span "Select page" at bounding box center [719, 342] width 34 height 8
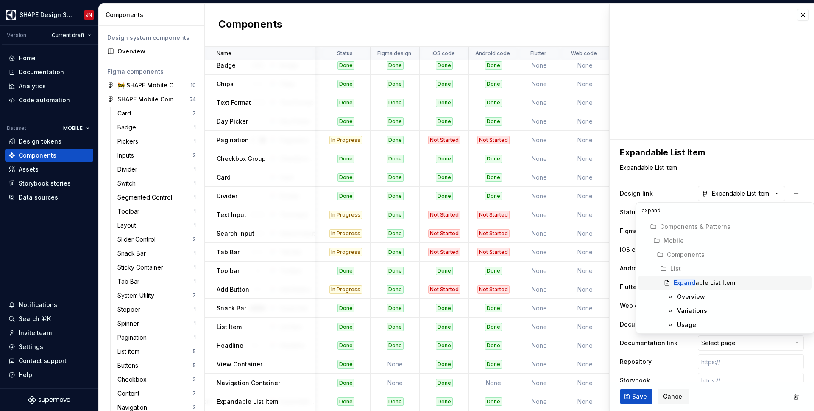
type input "expand"
click at [710, 284] on div "Expand able List Item" at bounding box center [705, 282] width 62 height 8
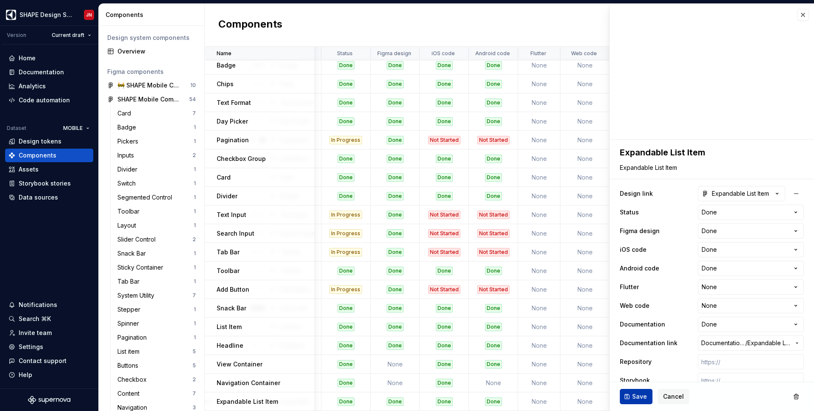
click at [635, 395] on span "Save" at bounding box center [639, 396] width 15 height 8
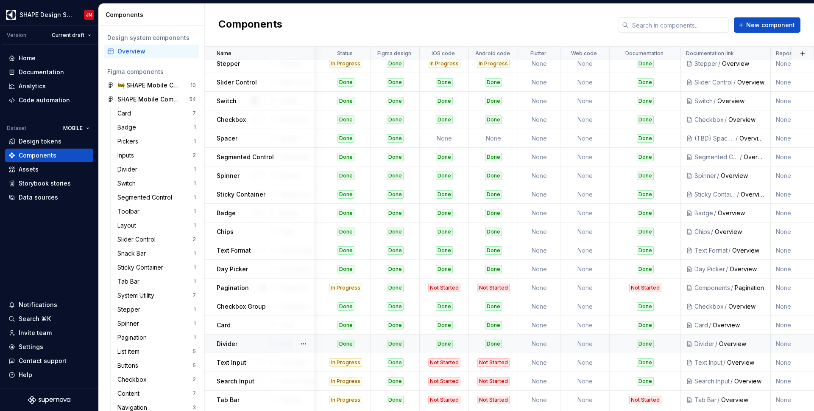
scroll to position [210, 166]
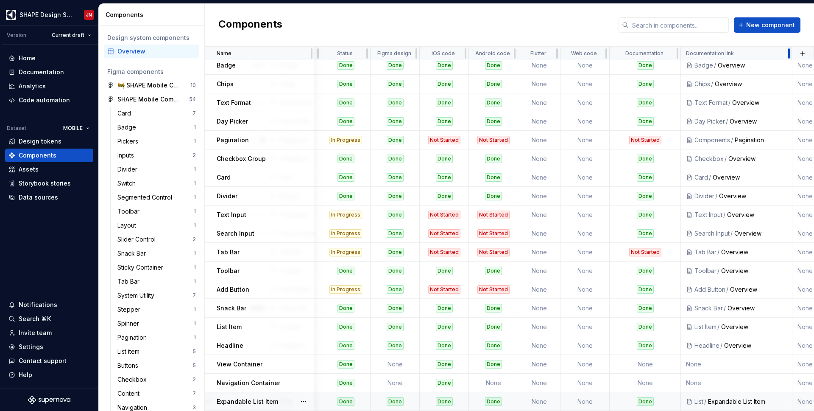
drag, startPoint x: 770, startPoint y: 53, endPoint x: 792, endPoint y: 53, distance: 21.6
click at [792, 53] on tr "Name Description Design link Status Figma design iOS code Android code Flutter …" at bounding box center [570, 54] width 1062 height 14
click at [737, 403] on div "Expandable List Item" at bounding box center [747, 401] width 79 height 8
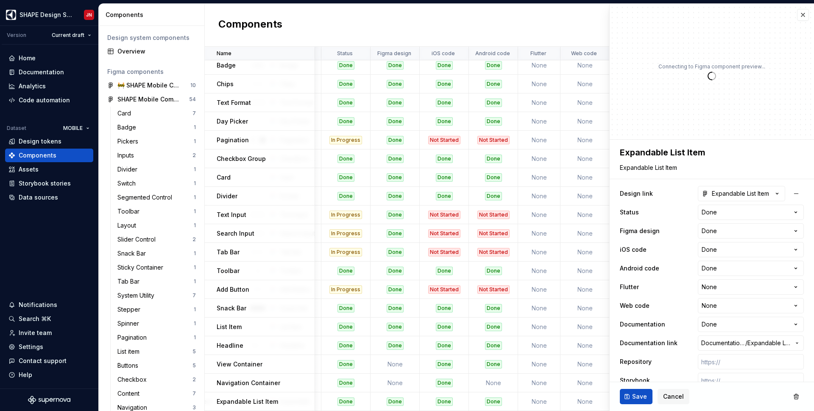
click at [731, 403] on div "Save Cancel" at bounding box center [712, 396] width 204 height 29
click at [732, 344] on span "Documentation Root /" at bounding box center [724, 342] width 44 height 8
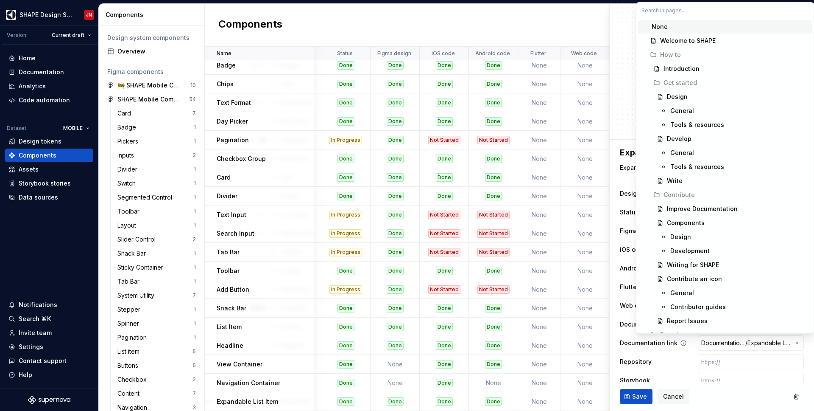
type textarea "*"
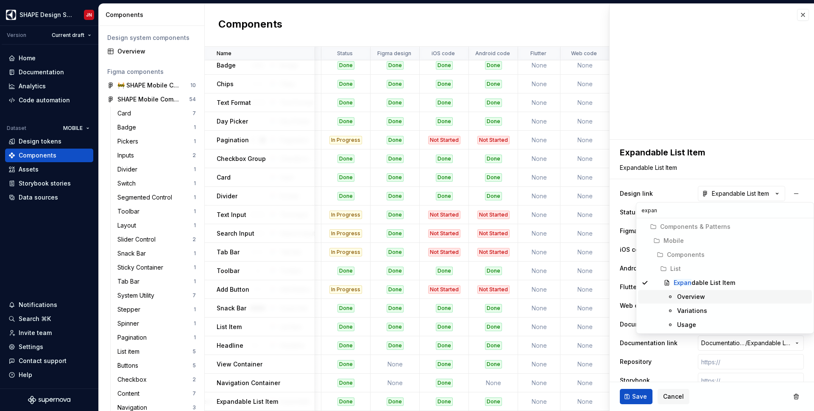
type input "expan"
click at [697, 297] on div "Overview" at bounding box center [691, 296] width 28 height 8
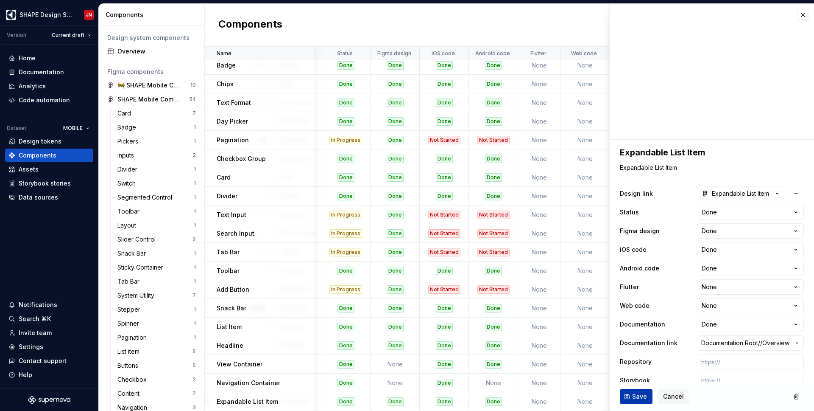
click at [634, 394] on span "Save" at bounding box center [639, 396] width 15 height 8
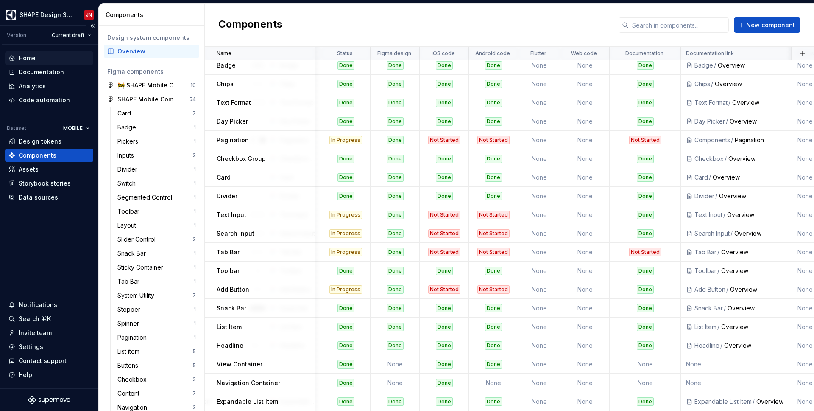
click at [39, 57] on div "Home" at bounding box center [48, 58] width 81 height 8
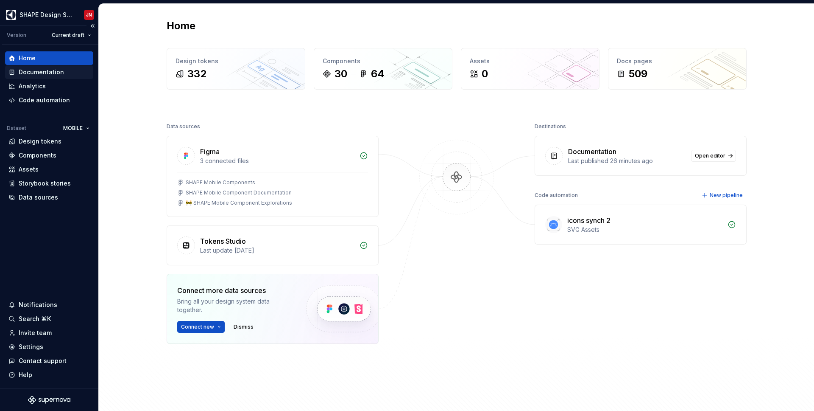
click at [59, 70] on div "Documentation" at bounding box center [41, 72] width 45 height 8
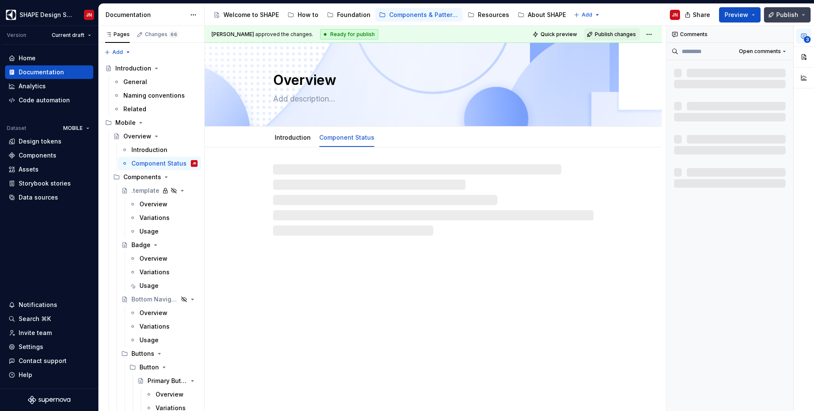
click at [790, 13] on span "Publish" at bounding box center [788, 15] width 22 height 8
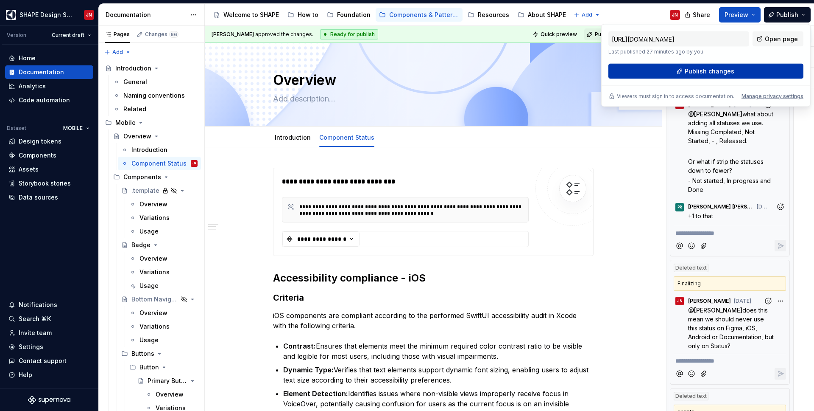
click at [706, 73] on span "Publish changes" at bounding box center [710, 71] width 50 height 8
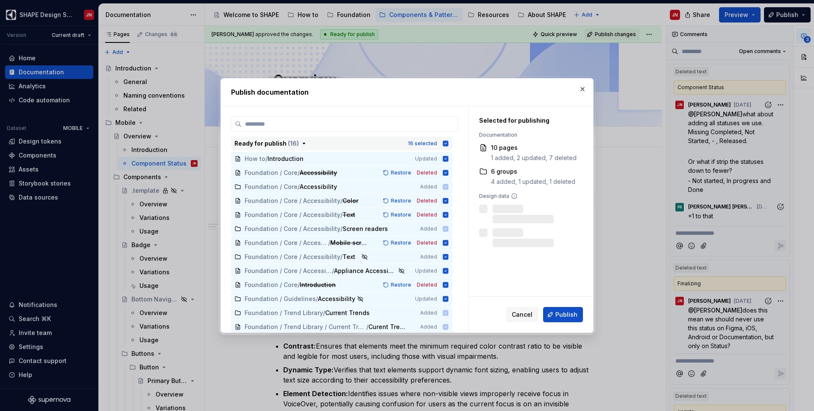
click at [447, 142] on icon "button" at bounding box center [445, 143] width 7 height 7
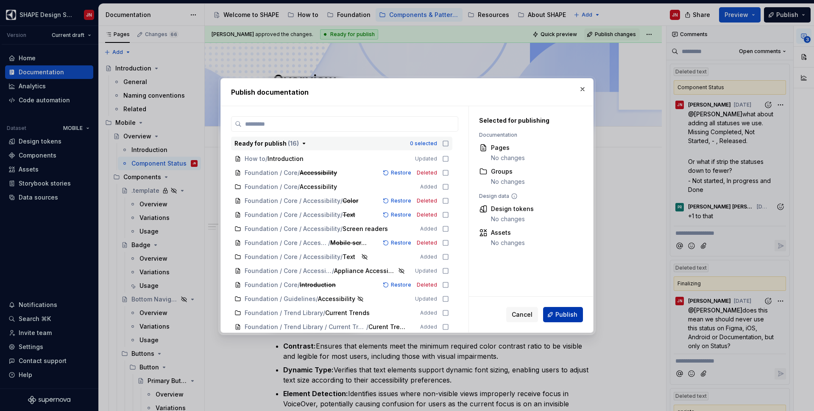
click at [562, 314] on span "Publish" at bounding box center [567, 314] width 22 height 8
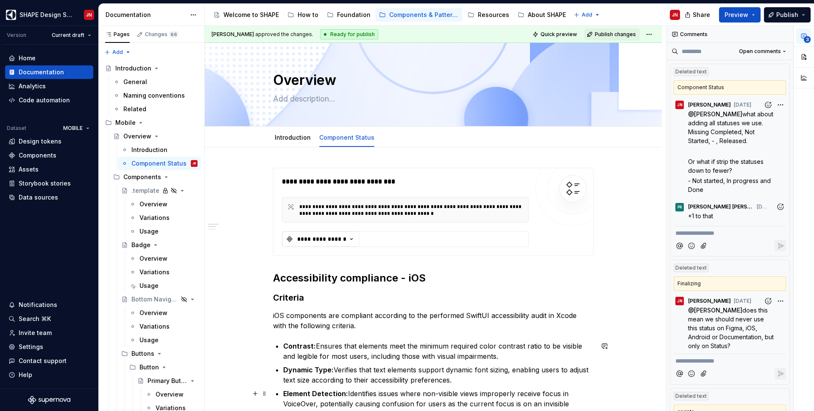
type textarea "*"
